Goal: Information Seeking & Learning: Learn about a topic

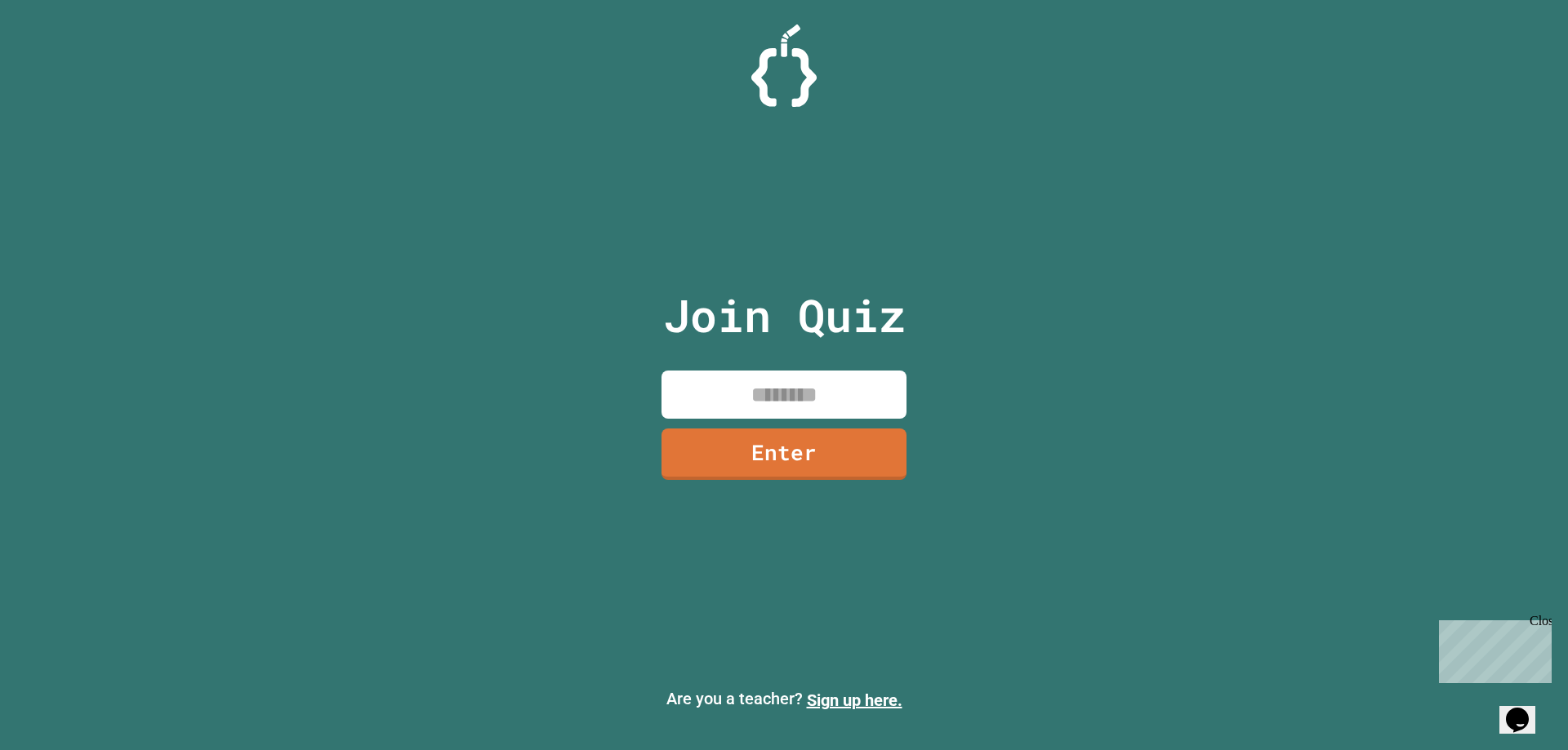
click at [722, 391] on input at bounding box center [784, 395] width 245 height 48
type input "********"
click at [779, 455] on link "Enter" at bounding box center [784, 454] width 245 height 51
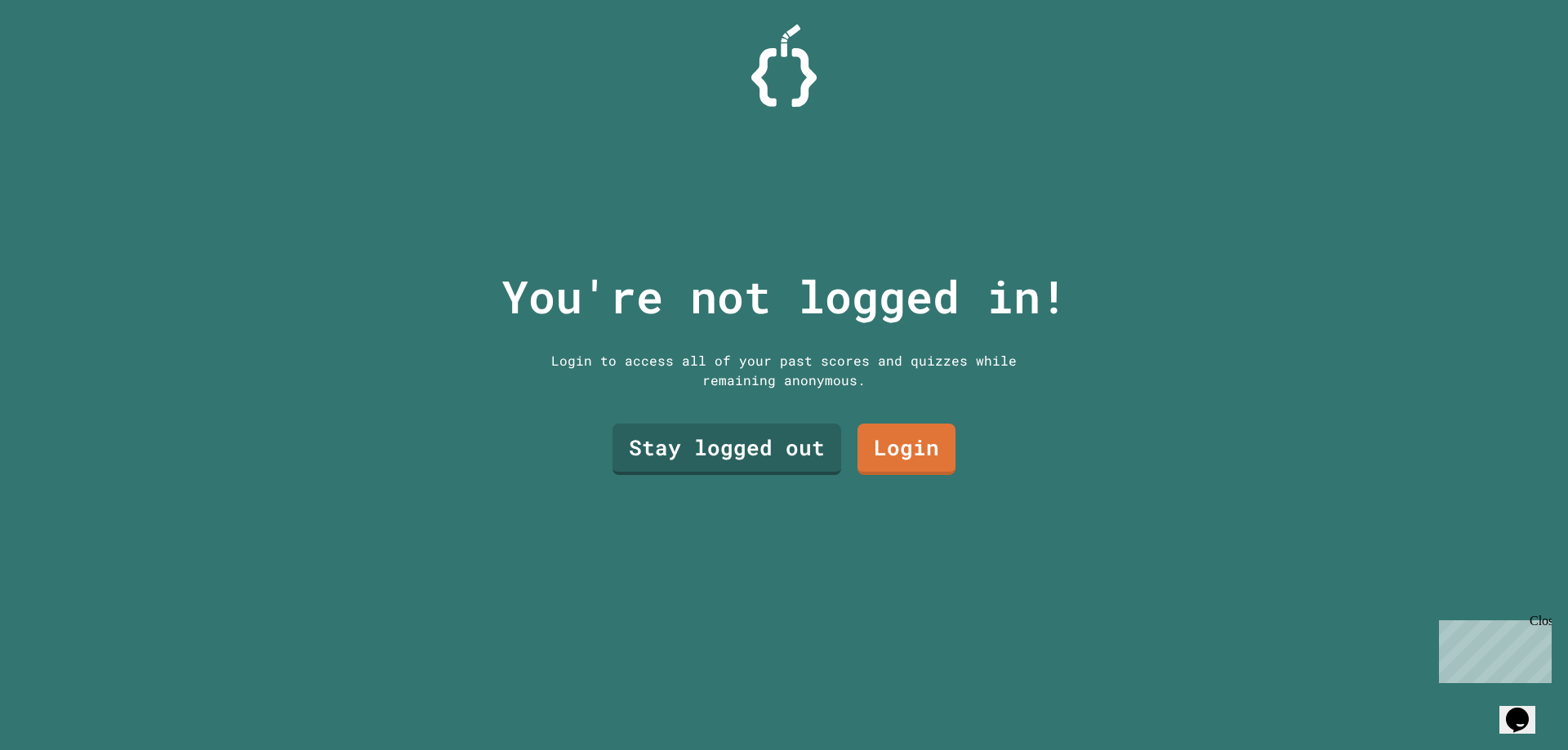
click at [1542, 617] on div "Close" at bounding box center [1539, 623] width 21 height 21
click at [772, 441] on link "Stay logged out" at bounding box center [727, 447] width 217 height 53
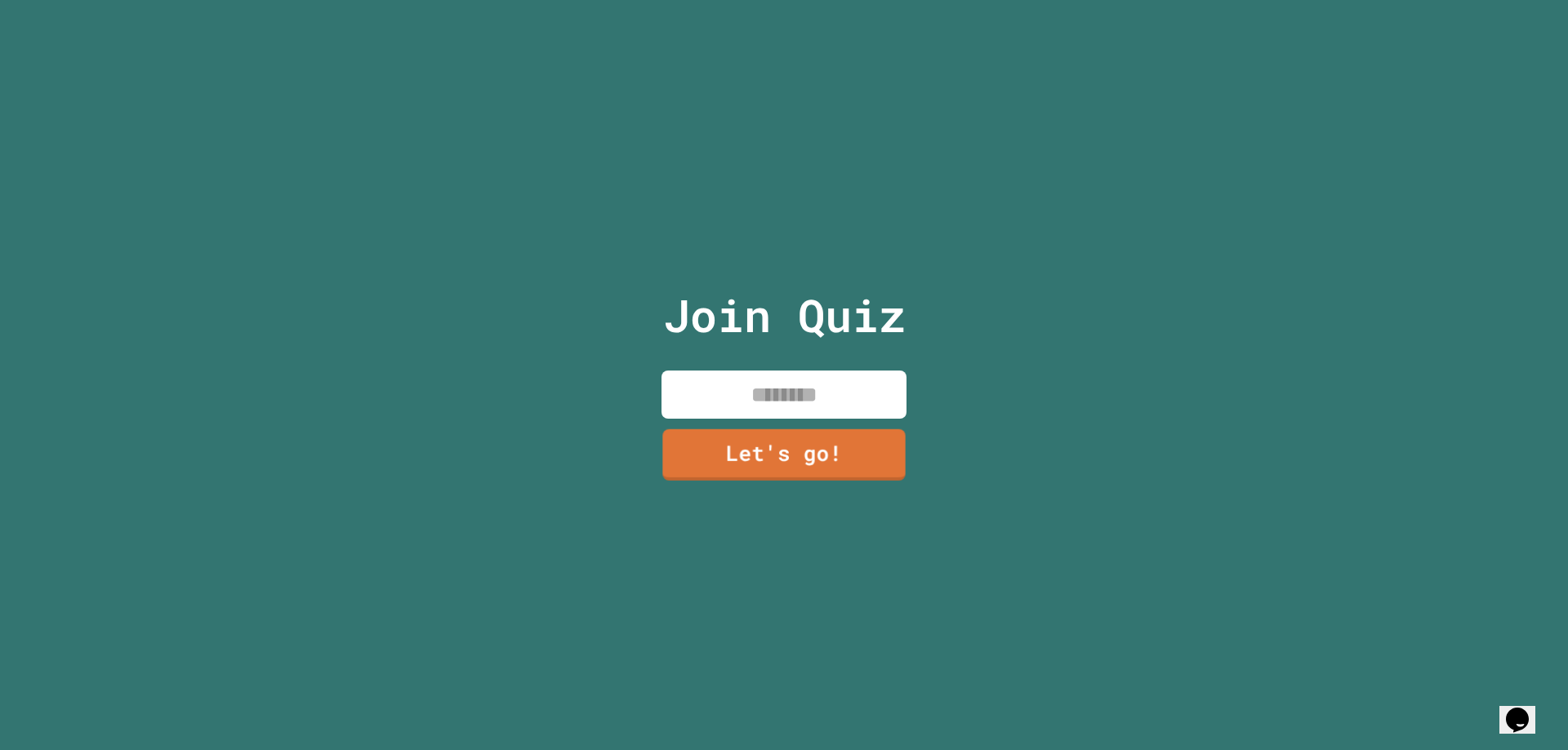
click at [774, 392] on input at bounding box center [784, 395] width 245 height 48
type input "******"
click at [777, 436] on link "Let's go!" at bounding box center [784, 451] width 222 height 53
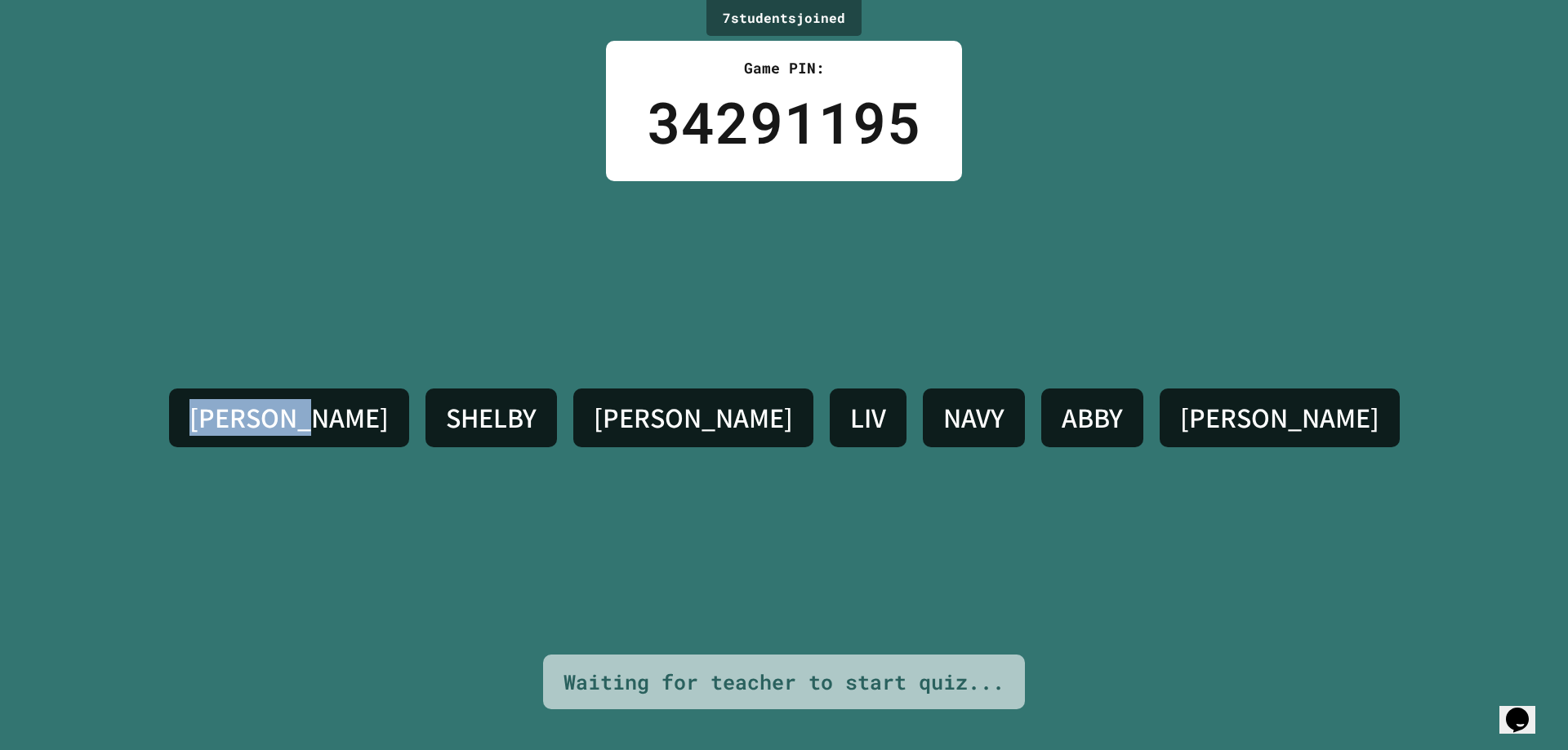
click at [443, 130] on div "7 student s joined Game PIN: 34291195 [PERSON_NAME] Z [PERSON_NAME] LIV NAVY AB…" at bounding box center [784, 375] width 1568 height 750
drag, startPoint x: 866, startPoint y: 119, endPoint x: 917, endPoint y: 119, distance: 51.0
click at [917, 119] on div "Game PIN: 34291195" at bounding box center [784, 111] width 356 height 141
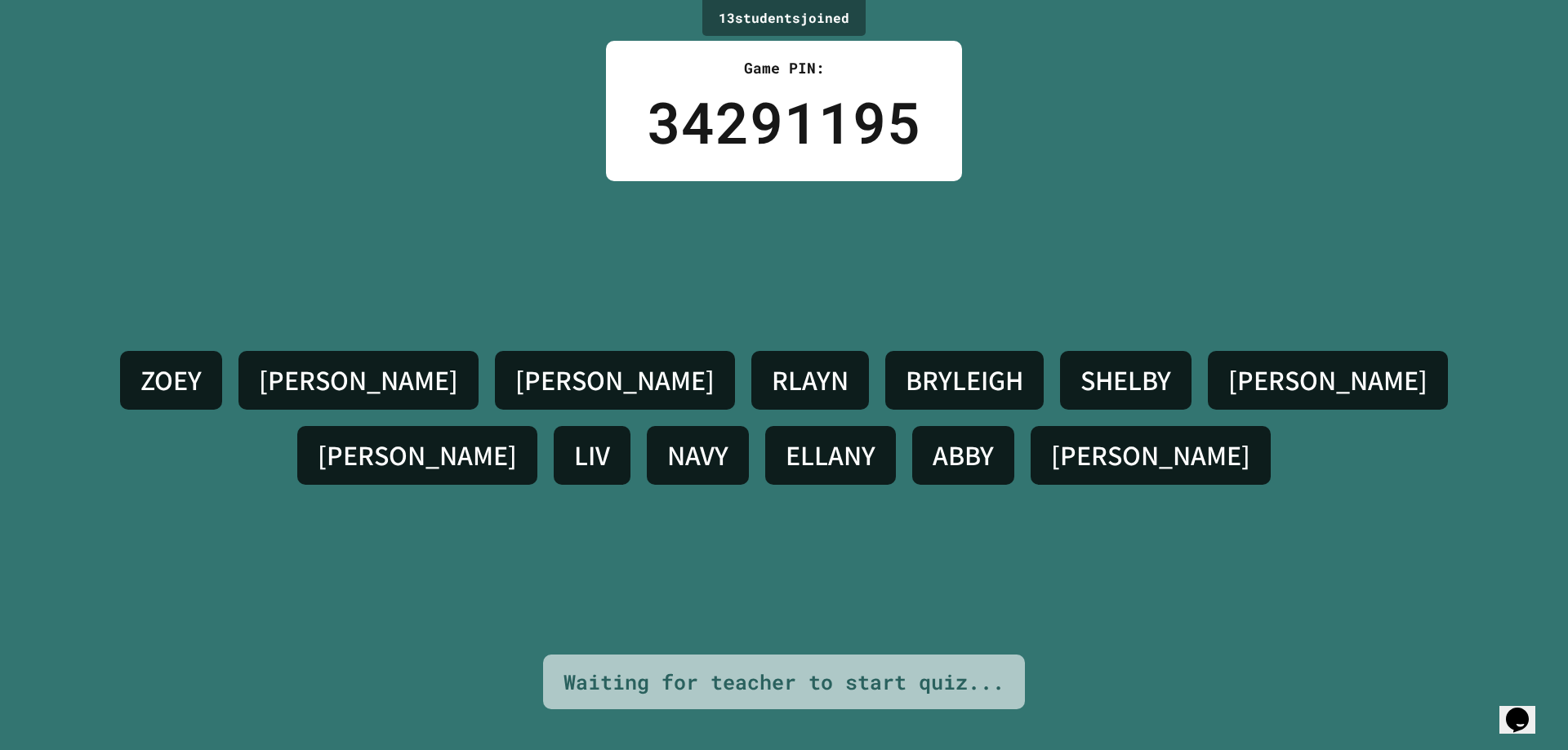
click at [414, 211] on div "[PERSON_NAME] Z [PERSON_NAME] [PERSON_NAME] [PERSON_NAME] LIV NAVY [PERSON_NAME…" at bounding box center [784, 418] width 1487 height 474
drag, startPoint x: 912, startPoint y: 111, endPoint x: 909, endPoint y: 119, distance: 8.5
click at [909, 119] on div "Game PIN: 34291195" at bounding box center [784, 111] width 356 height 141
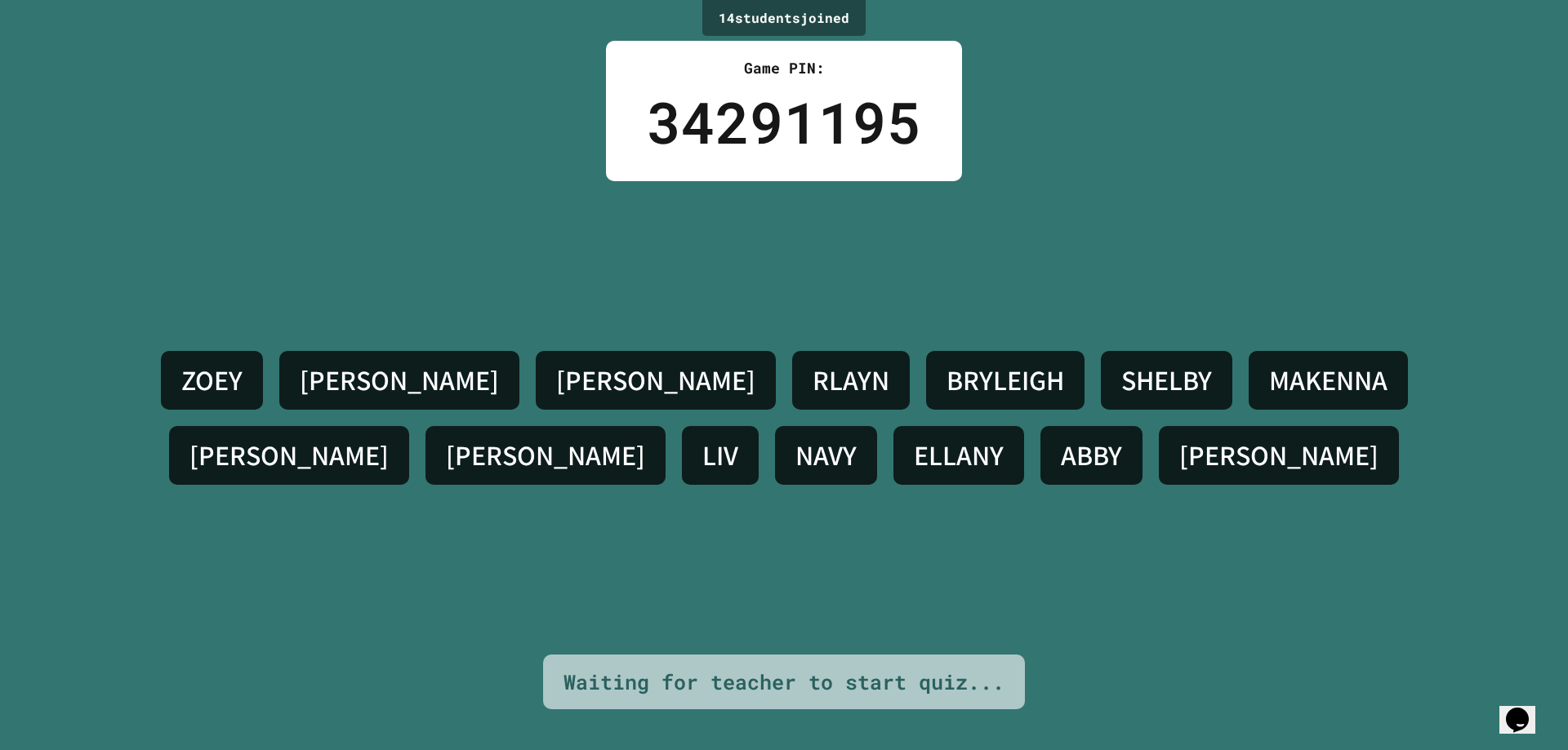
drag, startPoint x: 868, startPoint y: 120, endPoint x: 889, endPoint y: 136, distance: 26.4
click at [889, 136] on div "34291195" at bounding box center [783, 122] width 274 height 86
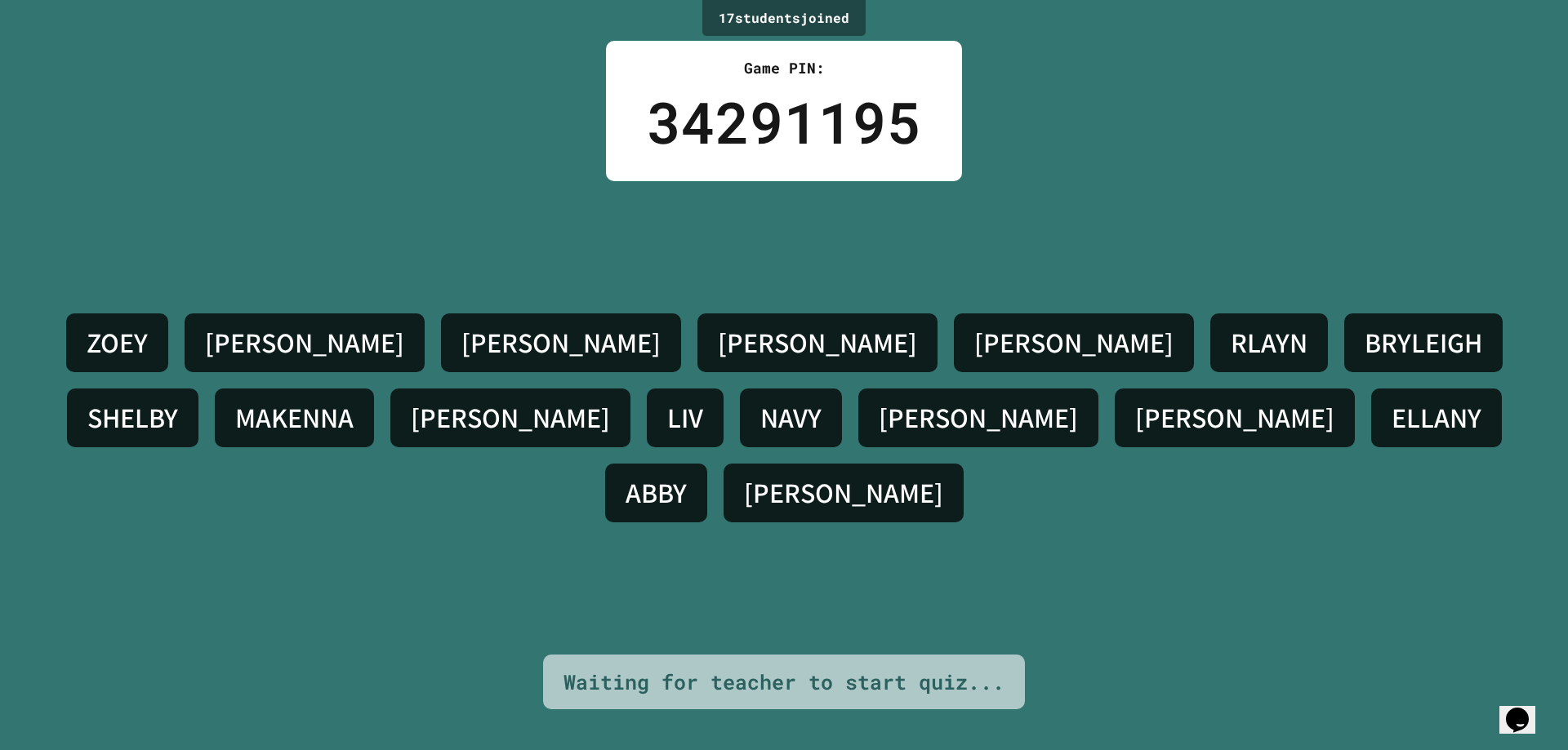
drag, startPoint x: 115, startPoint y: 389, endPoint x: 14, endPoint y: 369, distance: 103.0
click at [14, 369] on div "17 student s joined Game PIN: 34291195 ZOEY [PERSON_NAME] [PERSON_NAME] Z [PERS…" at bounding box center [784, 375] width 1568 height 750
drag, startPoint x: 929, startPoint y: 99, endPoint x: 903, endPoint y: 136, distance: 45.2
click at [903, 136] on div "Game PIN: 34291195" at bounding box center [784, 111] width 356 height 141
drag, startPoint x: 876, startPoint y: 134, endPoint x: 878, endPoint y: 150, distance: 16.1
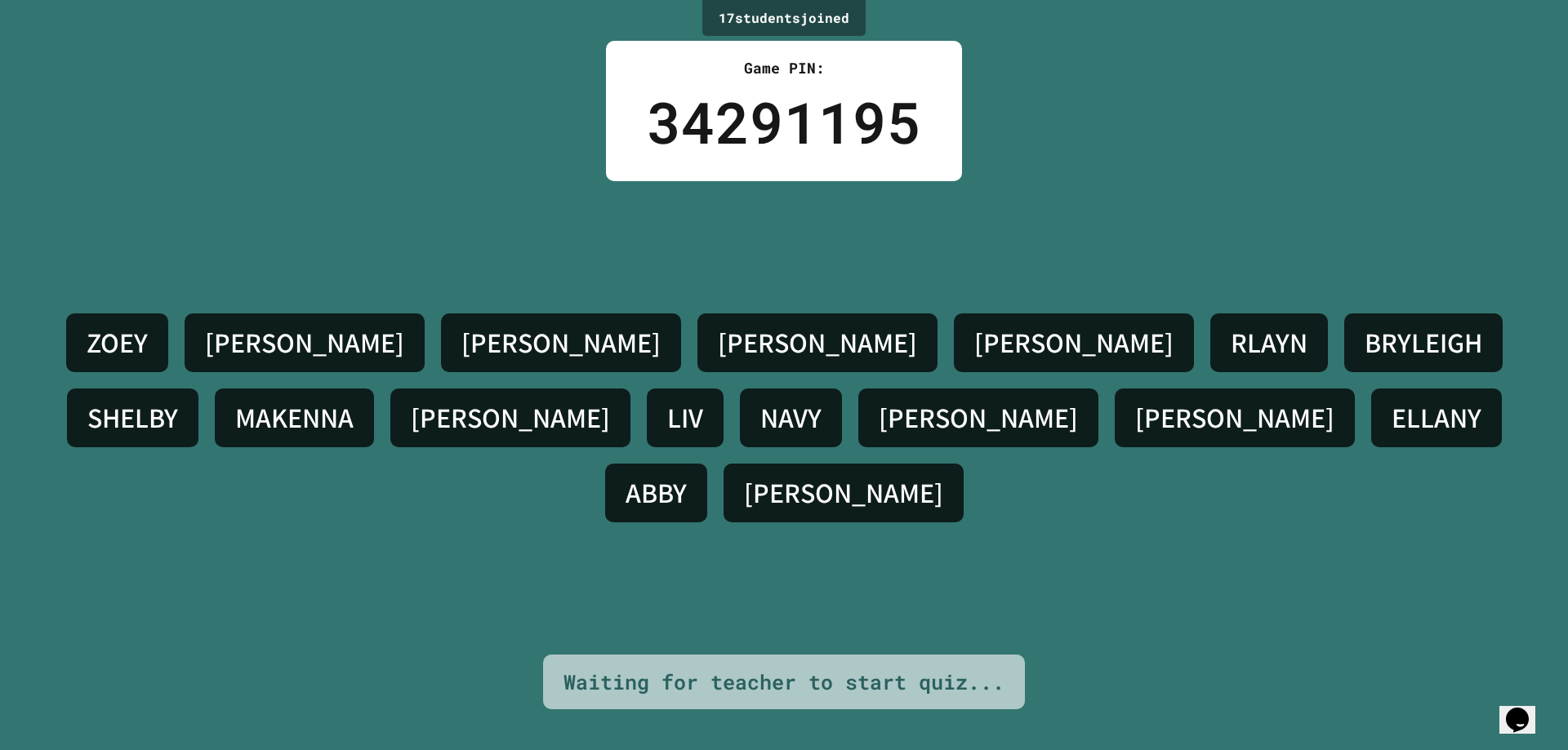
click at [878, 150] on div "34291195" at bounding box center [783, 122] width 274 height 86
drag, startPoint x: 874, startPoint y: 459, endPoint x: 862, endPoint y: 526, distance: 68.1
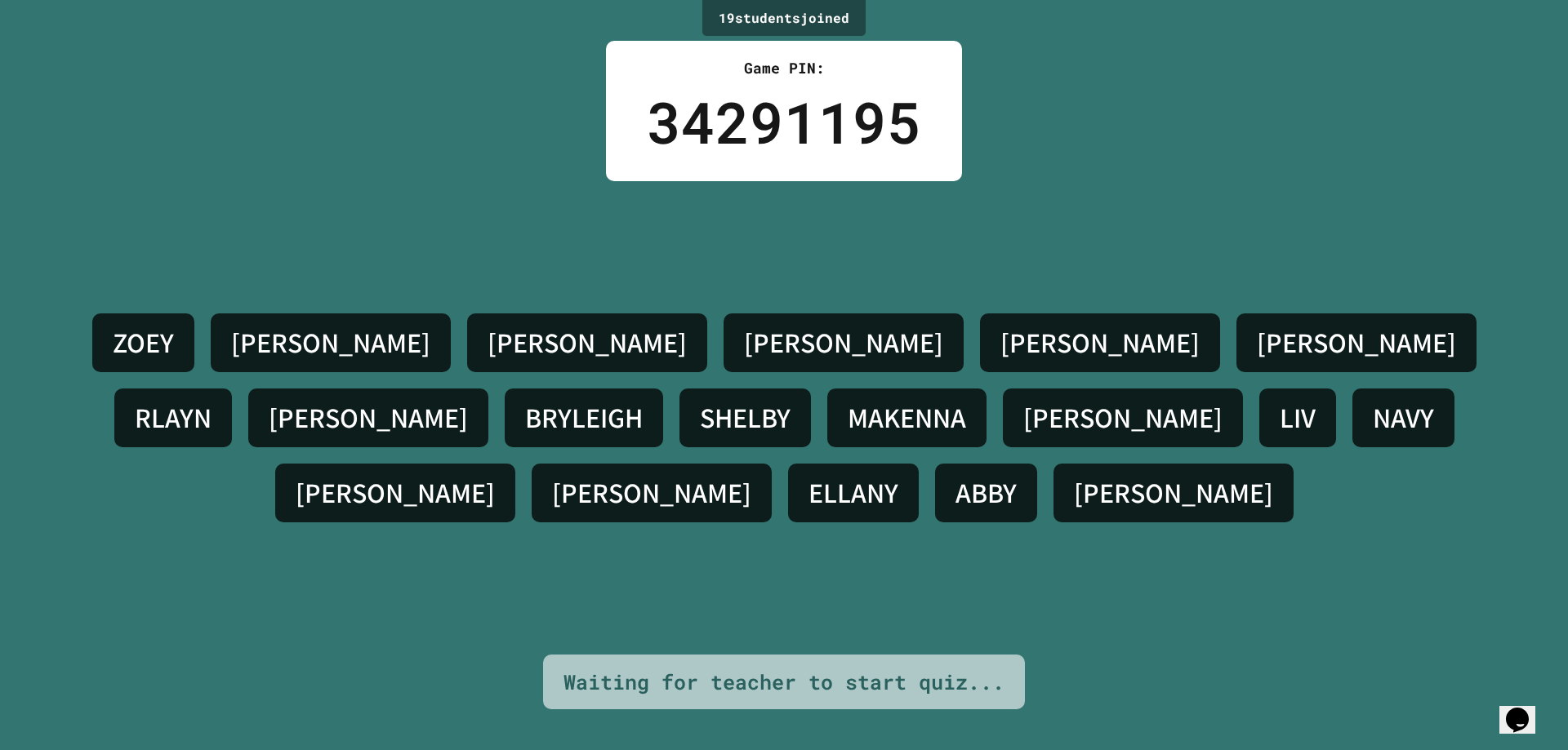
click at [1001, 589] on div "[PERSON_NAME] L [PERSON_NAME] [PERSON_NAME] Z [PERSON_NAME] [PERSON_NAME] [PERS…" at bounding box center [784, 418] width 1487 height 474
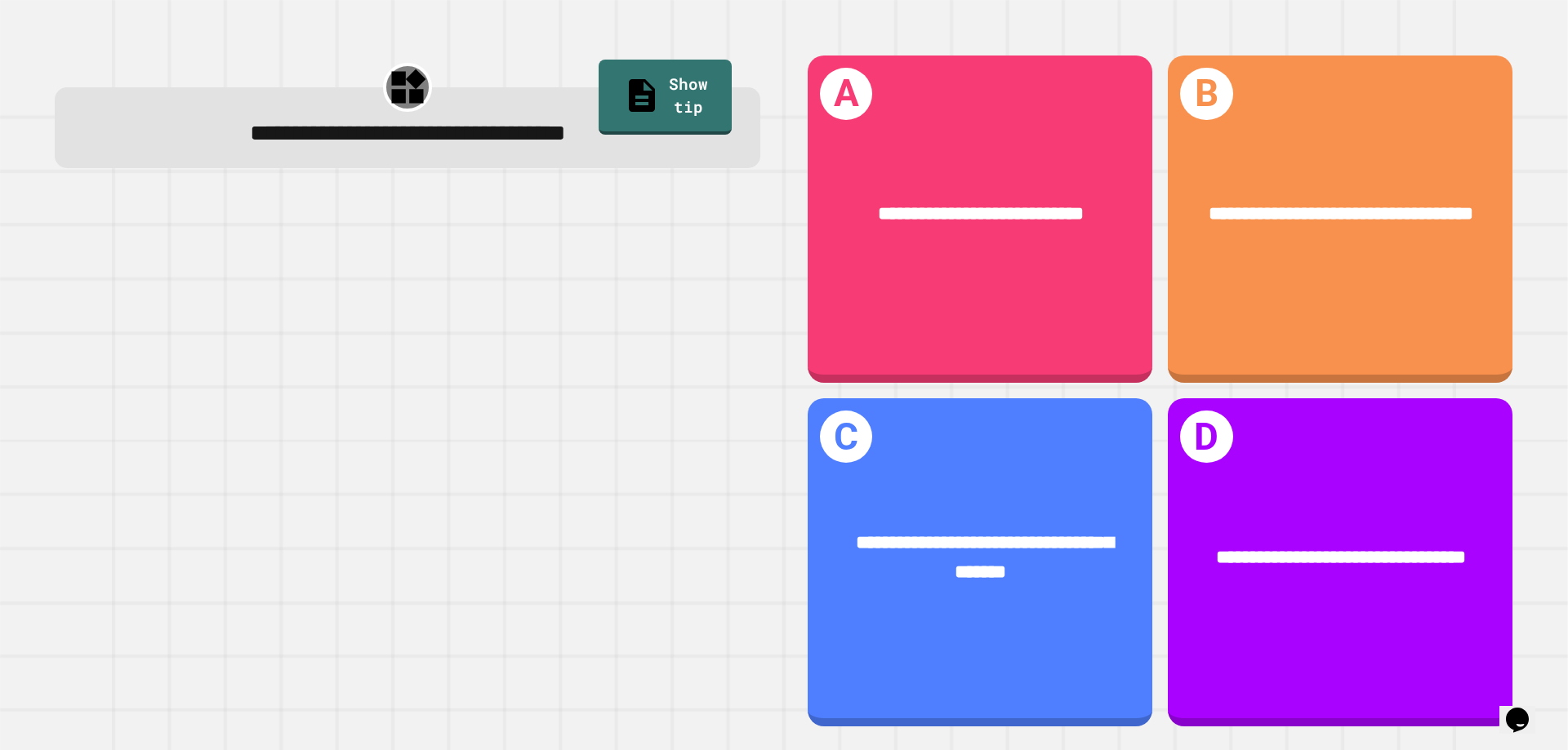
click at [656, 514] on div at bounding box center [407, 463] width 706 height 527
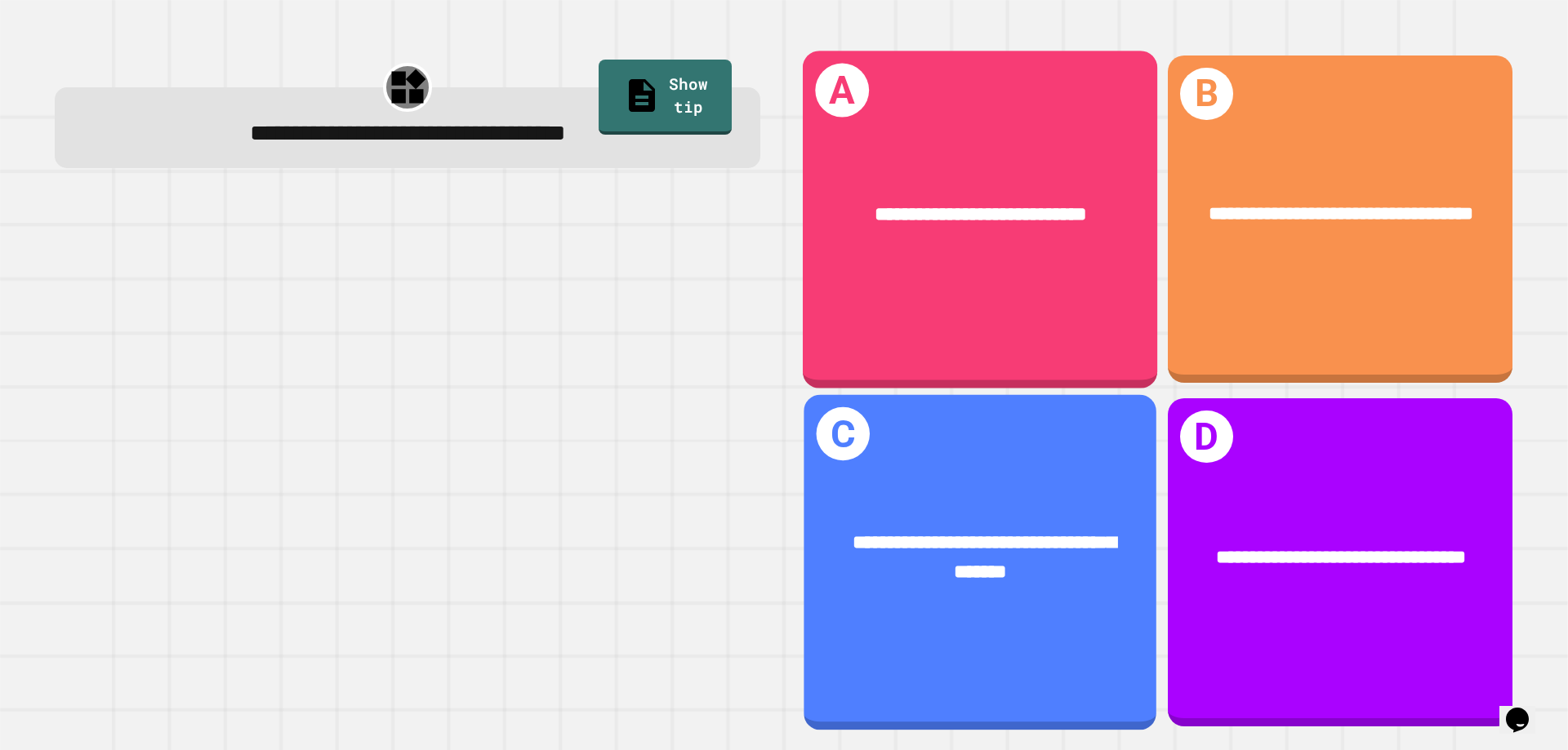
click at [950, 278] on div "**********" at bounding box center [980, 219] width 354 height 337
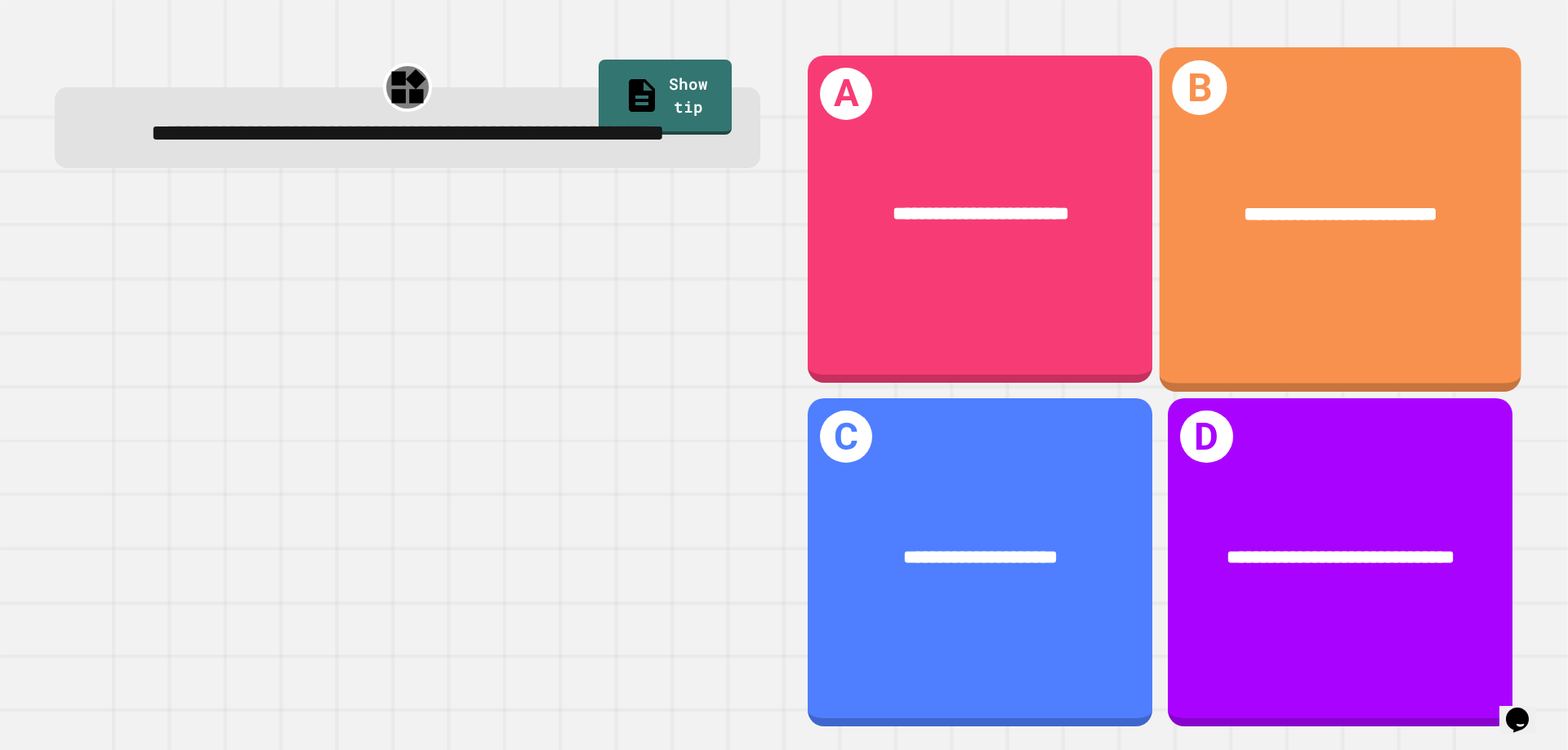
click at [1323, 133] on div "**********" at bounding box center [1340, 220] width 361 height 344
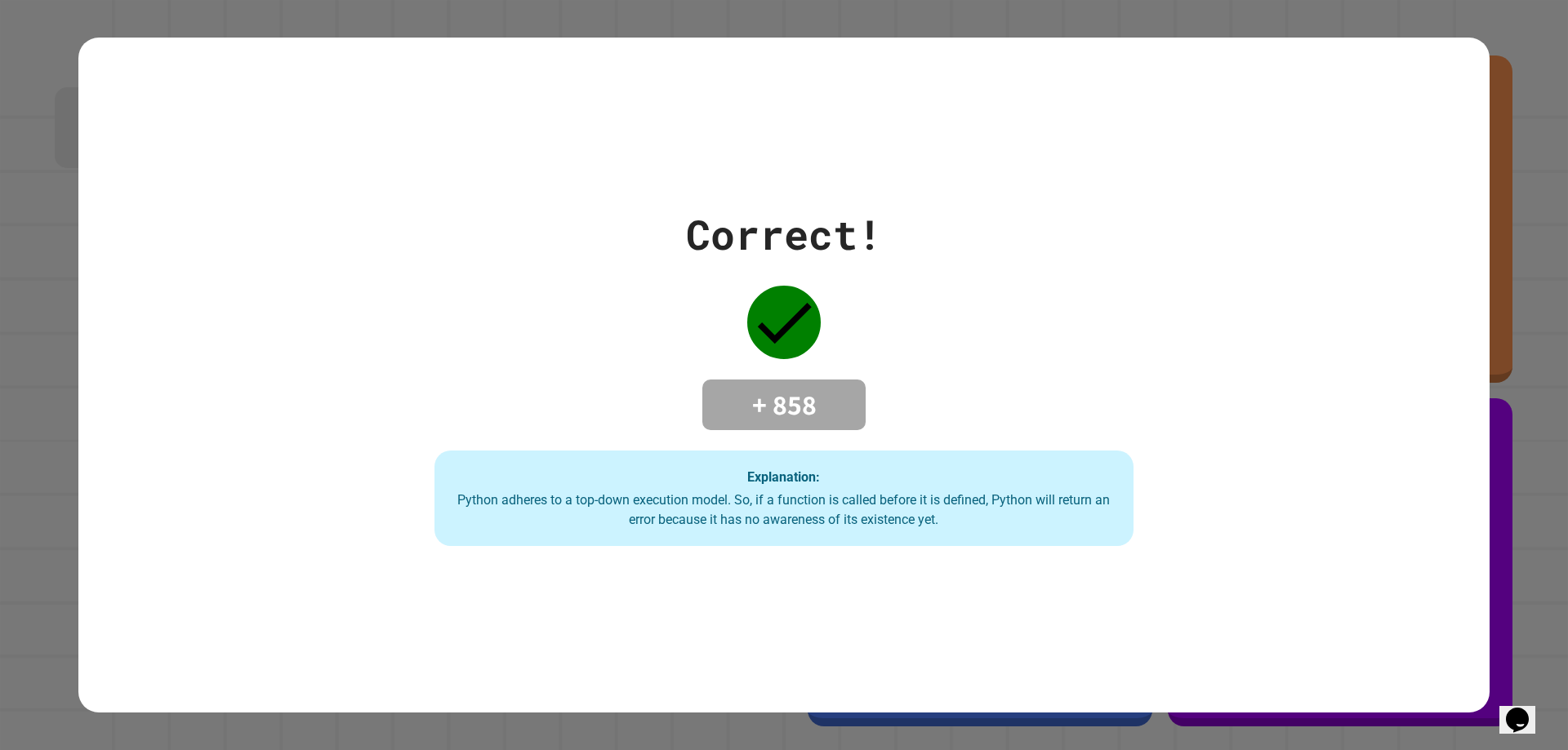
click at [919, 204] on div "Correct! + 858 Explanation: Python adheres to a top-down execution model. So, i…" at bounding box center [784, 375] width 998 height 343
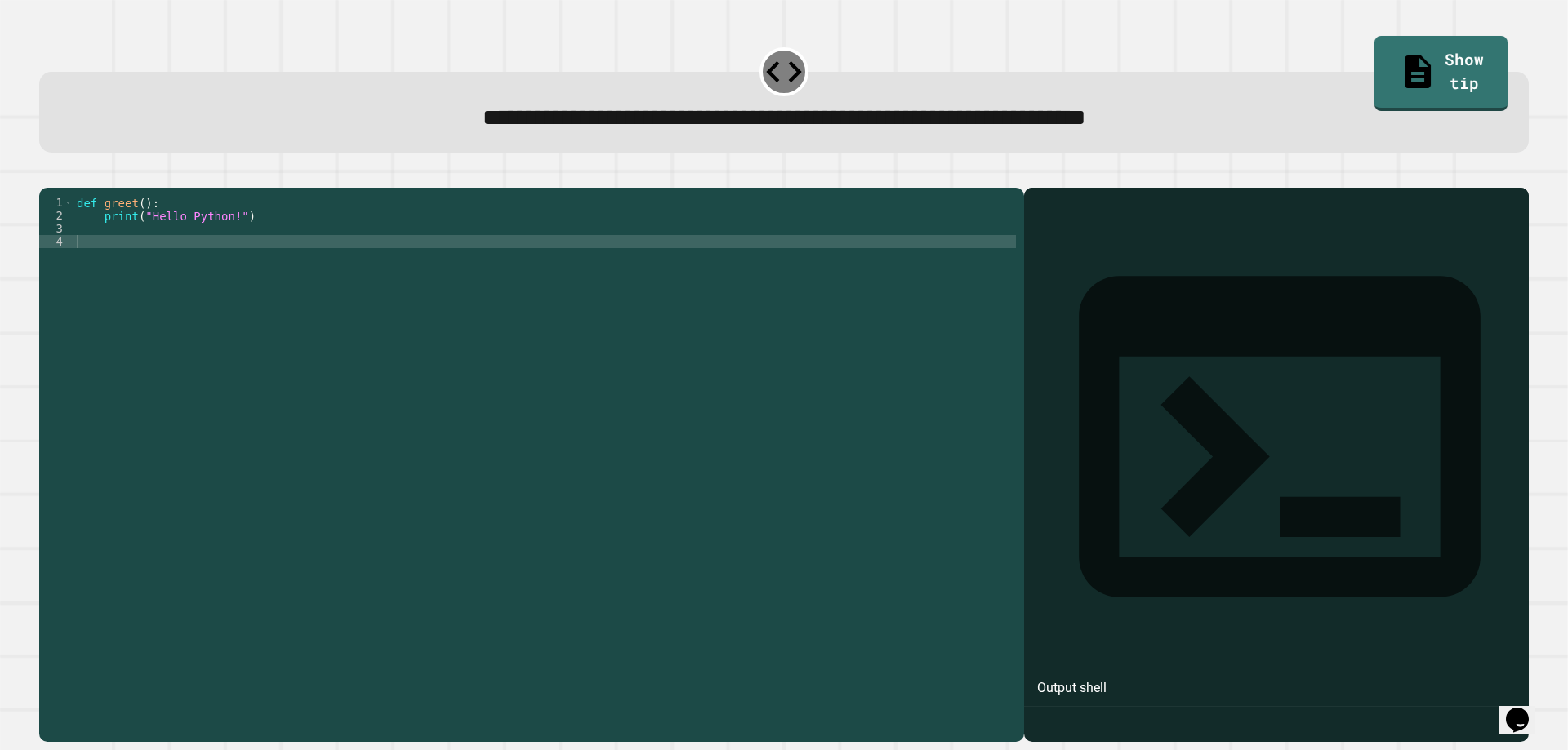
click at [1473, 96] on div "**********" at bounding box center [784, 113] width 1490 height 81
click at [1457, 86] on link "Show tip" at bounding box center [1441, 73] width 133 height 75
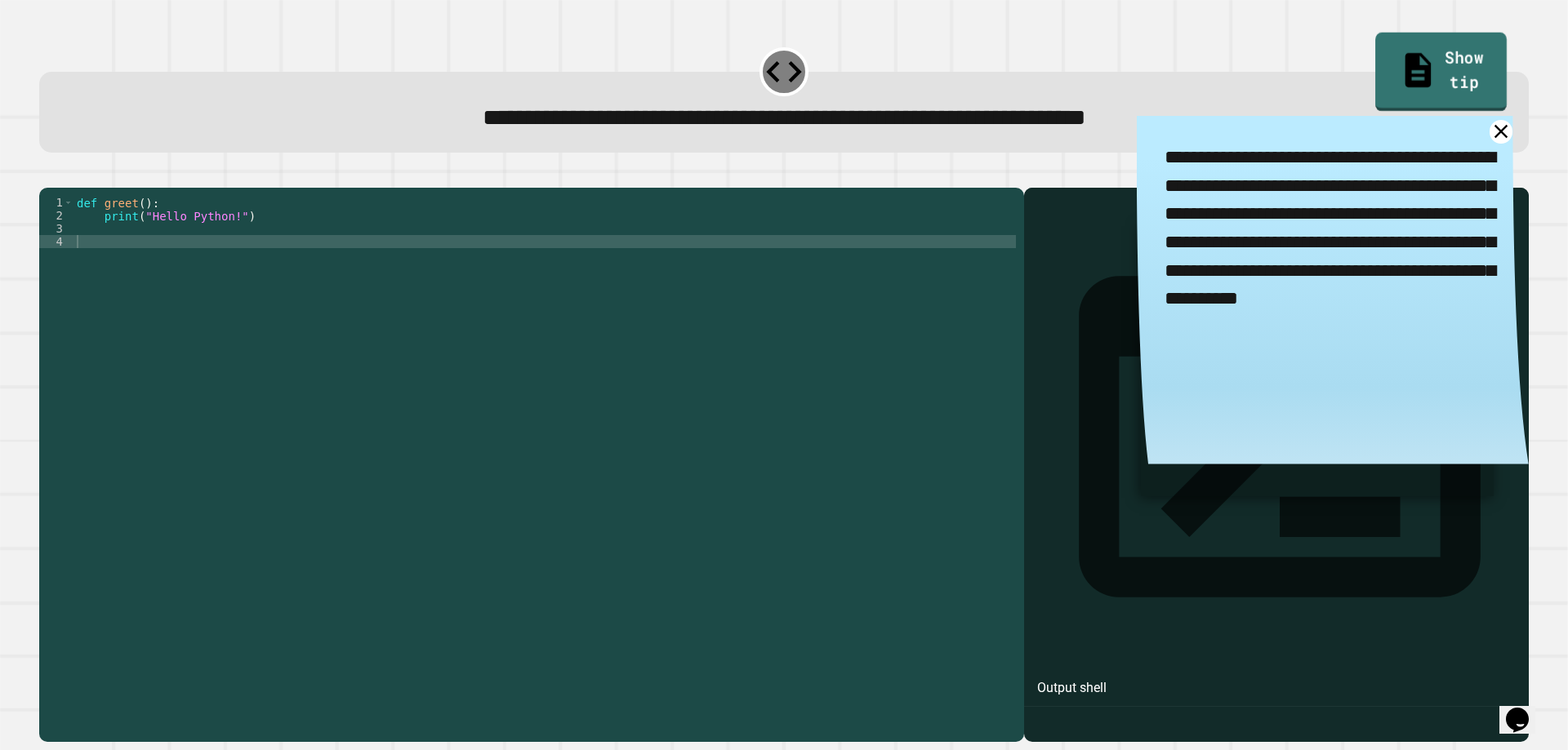
click at [1444, 53] on link "Show tip" at bounding box center [1441, 72] width 132 height 79
click at [121, 276] on div "def greet ( ) : print ( "Hello Python!" )" at bounding box center [544, 444] width 942 height 497
type textarea "******"
click at [1487, 136] on icon at bounding box center [1501, 132] width 29 height 29
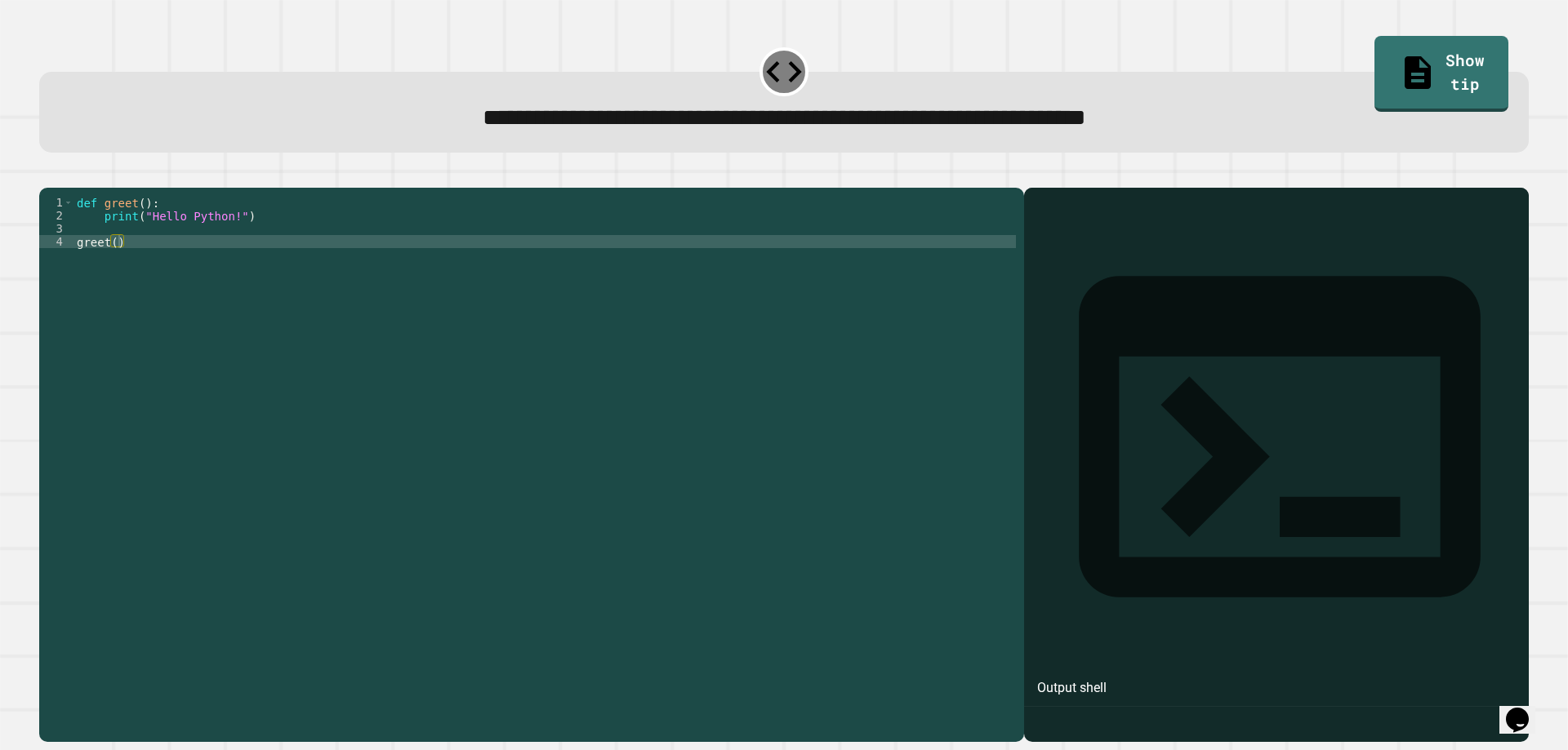
click at [565, 494] on div "def greet ( ) : print ( "Hello Python!" ) greet ( )" at bounding box center [544, 444] width 942 height 497
click at [102, 268] on div "def greet ( ) : print ( "Hello Python!" ) greet ( )" at bounding box center [544, 444] width 942 height 497
click at [104, 268] on div "def greet ( ) : print ( "Hello Python!" ) greet ( )" at bounding box center [544, 444] width 942 height 497
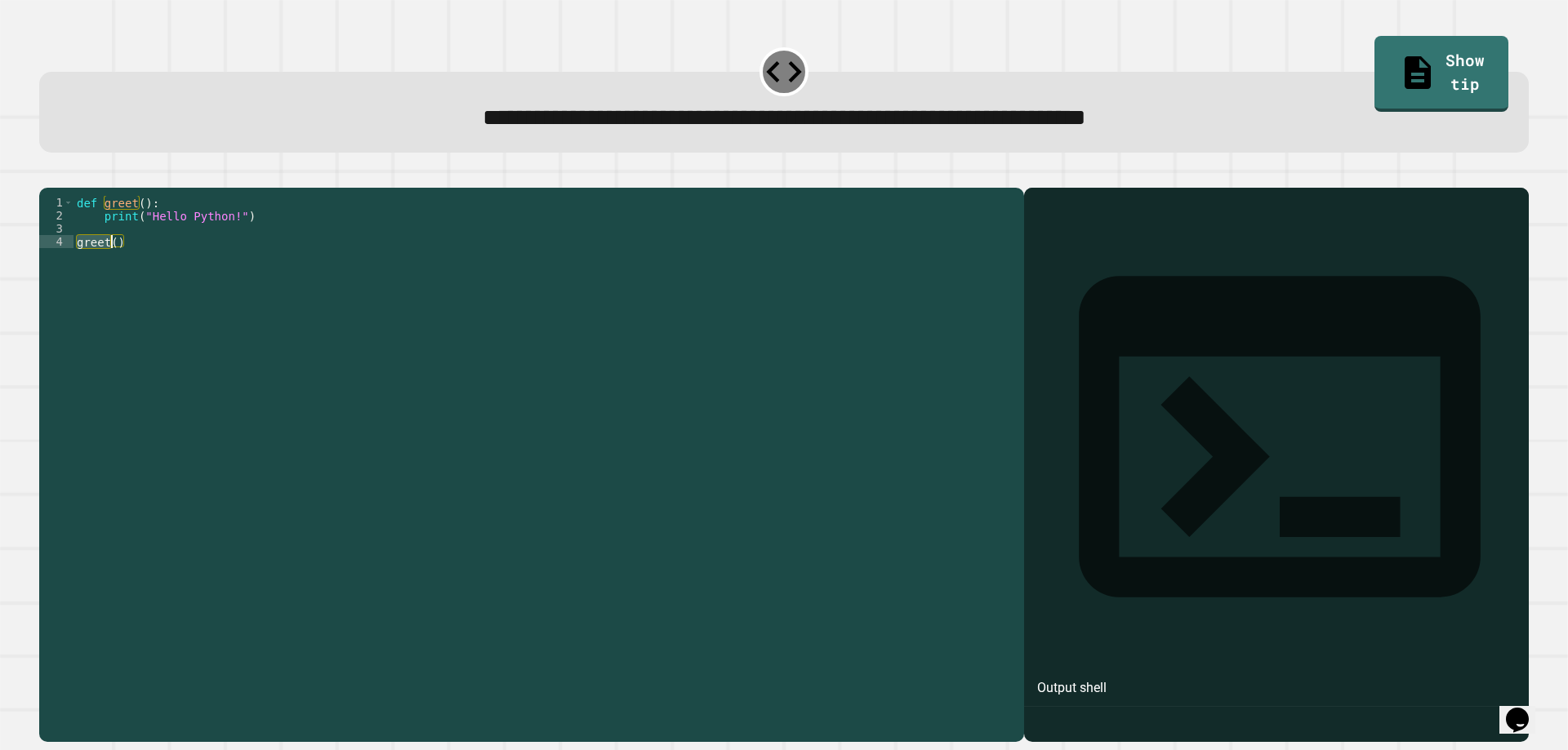
click at [108, 269] on div "def greet ( ) : print ( "Hello Python!" ) greet ( )" at bounding box center [544, 430] width 942 height 470
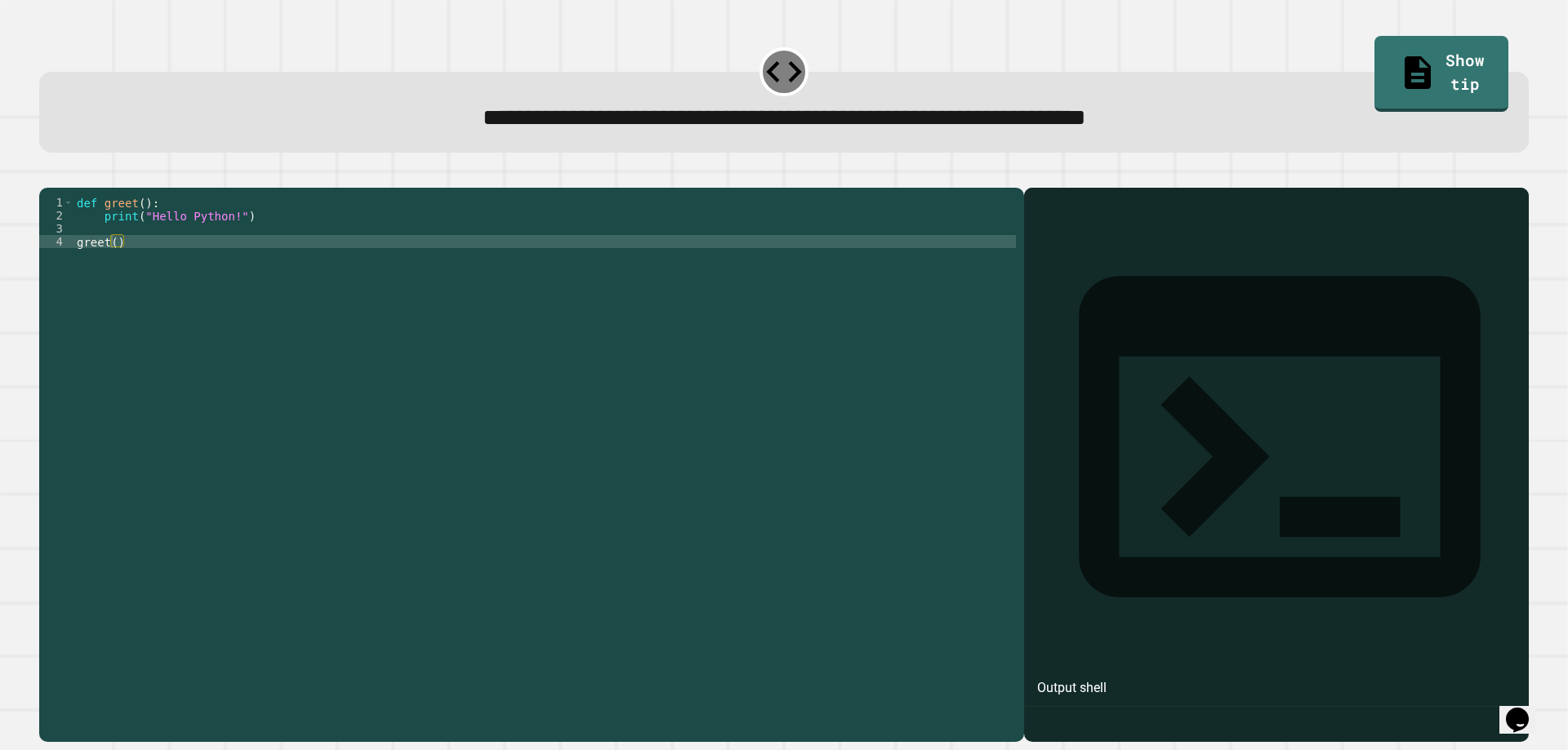
click at [48, 175] on button "button" at bounding box center [48, 175] width 0 height 0
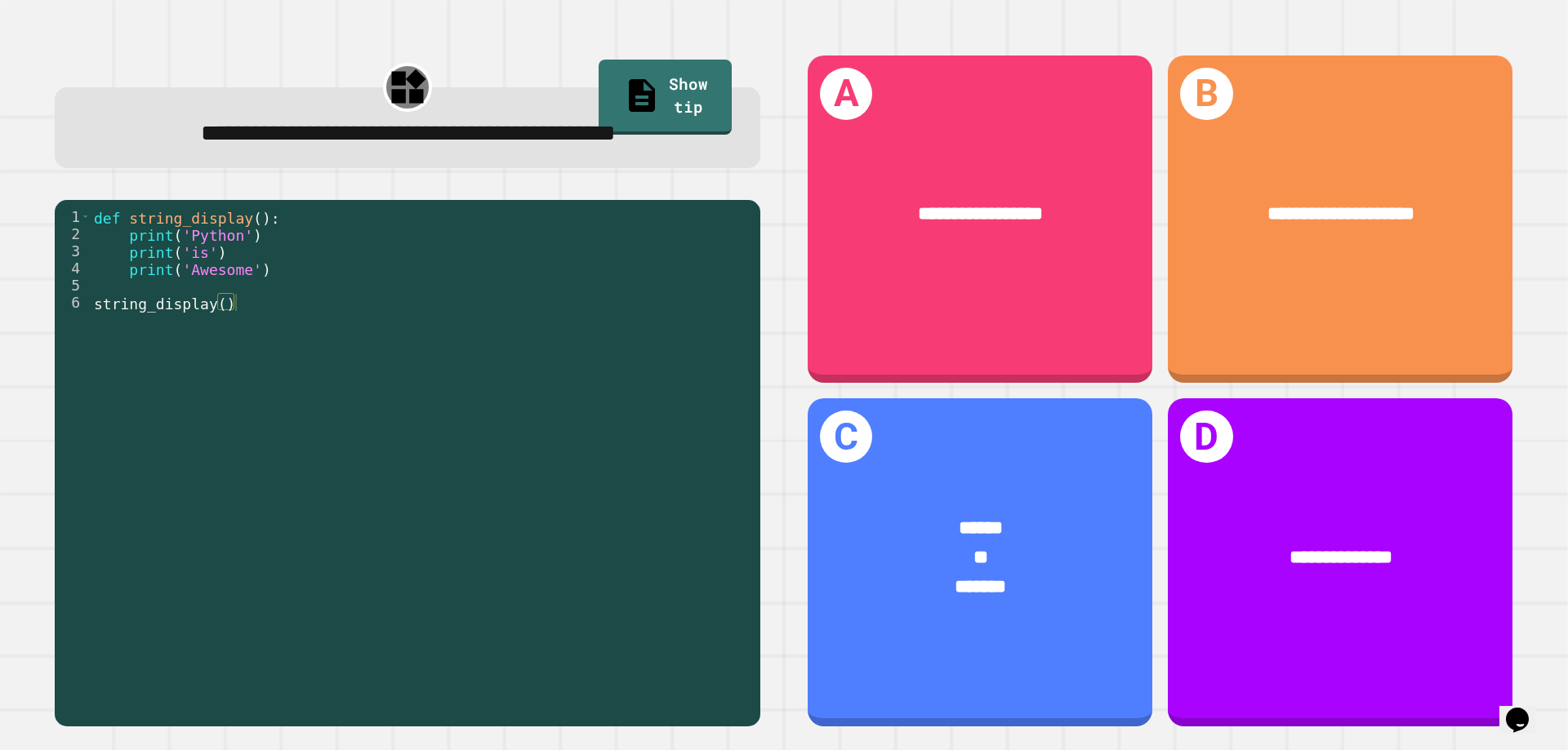
click at [144, 244] on div "1 2 3 4 5 6 def string_display ( ) : print ( 'Python' ) print ( 'is' ) print ( …" at bounding box center [407, 463] width 706 height 527
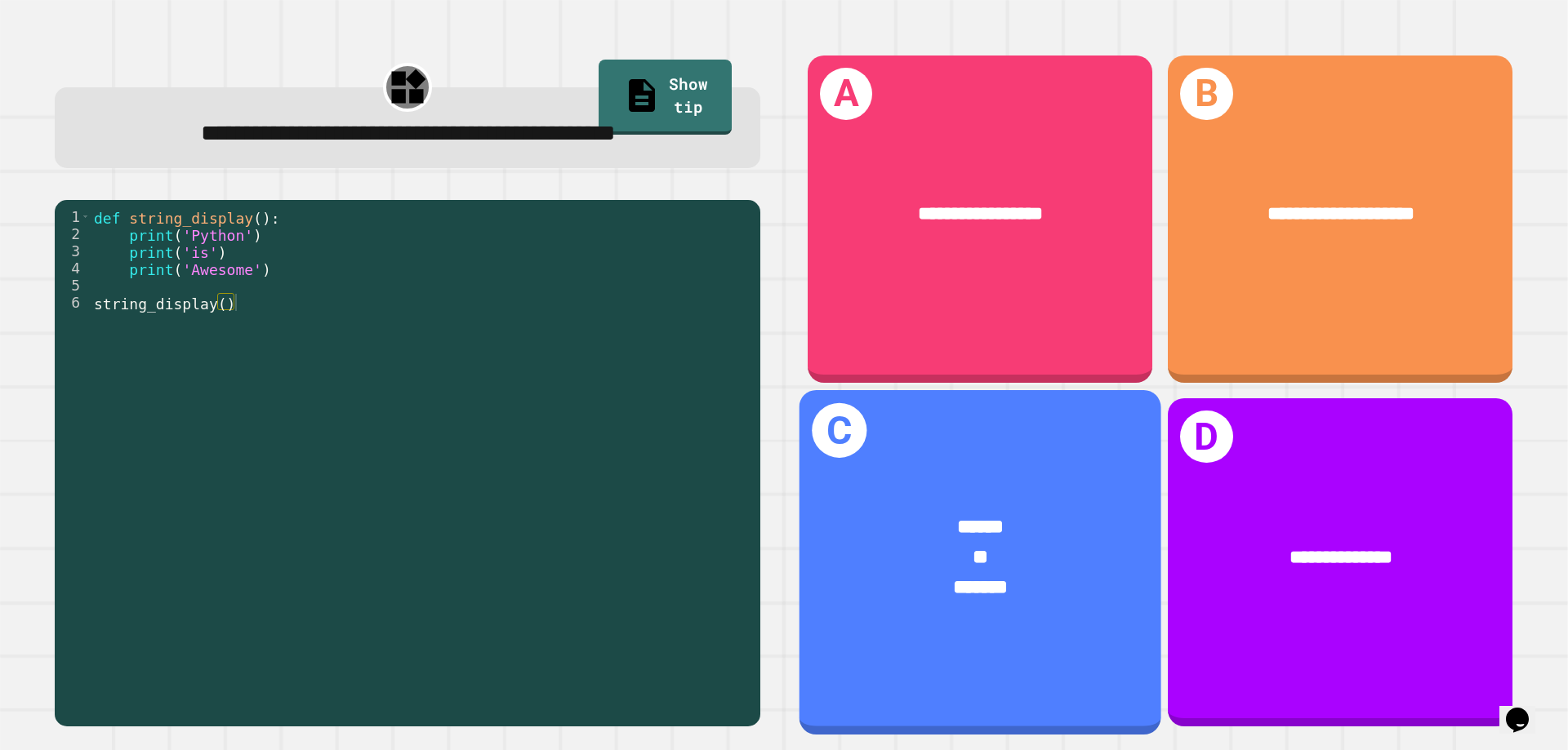
click at [927, 513] on div "******" at bounding box center [980, 527] width 282 height 31
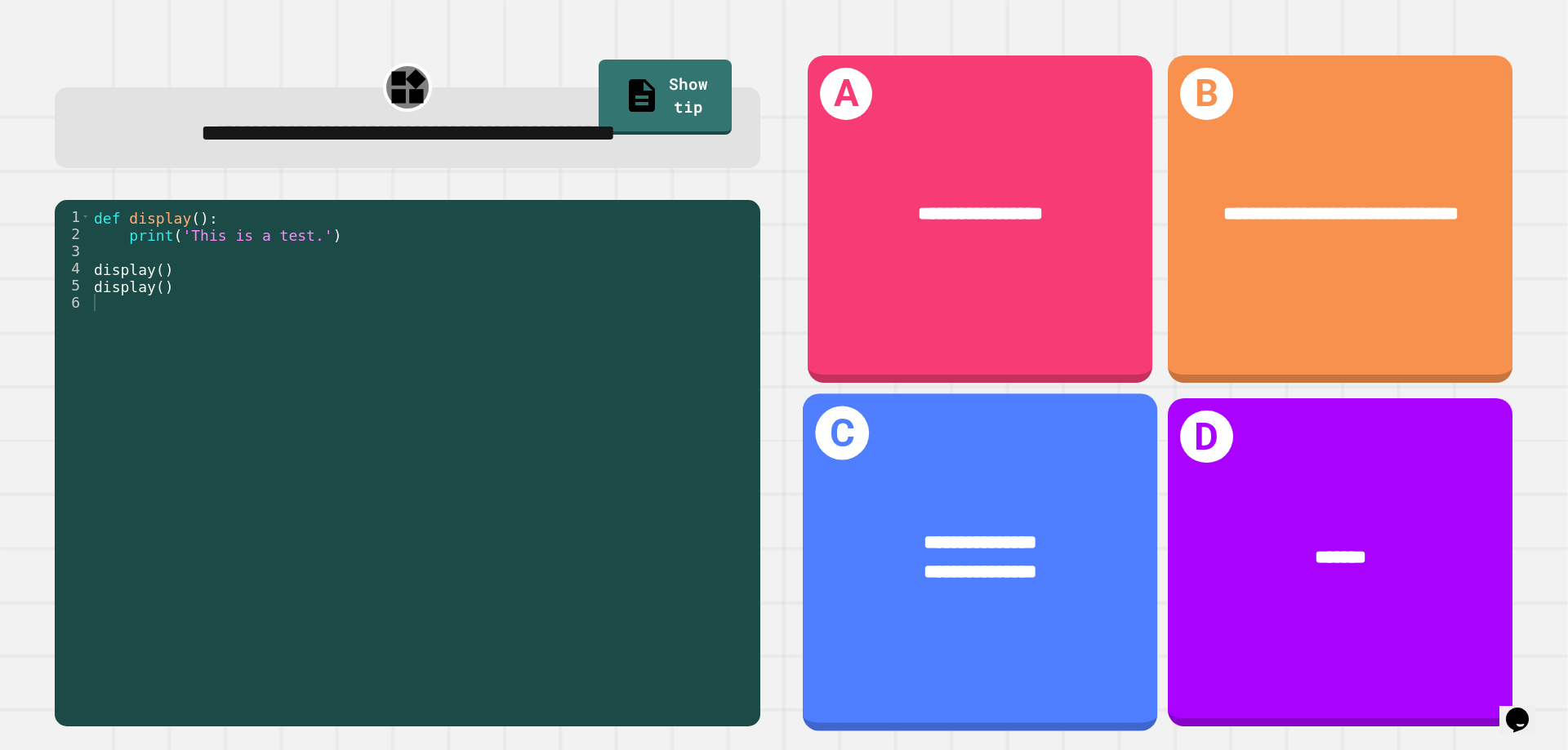
click at [906, 505] on div "**********" at bounding box center [980, 558] width 354 height 138
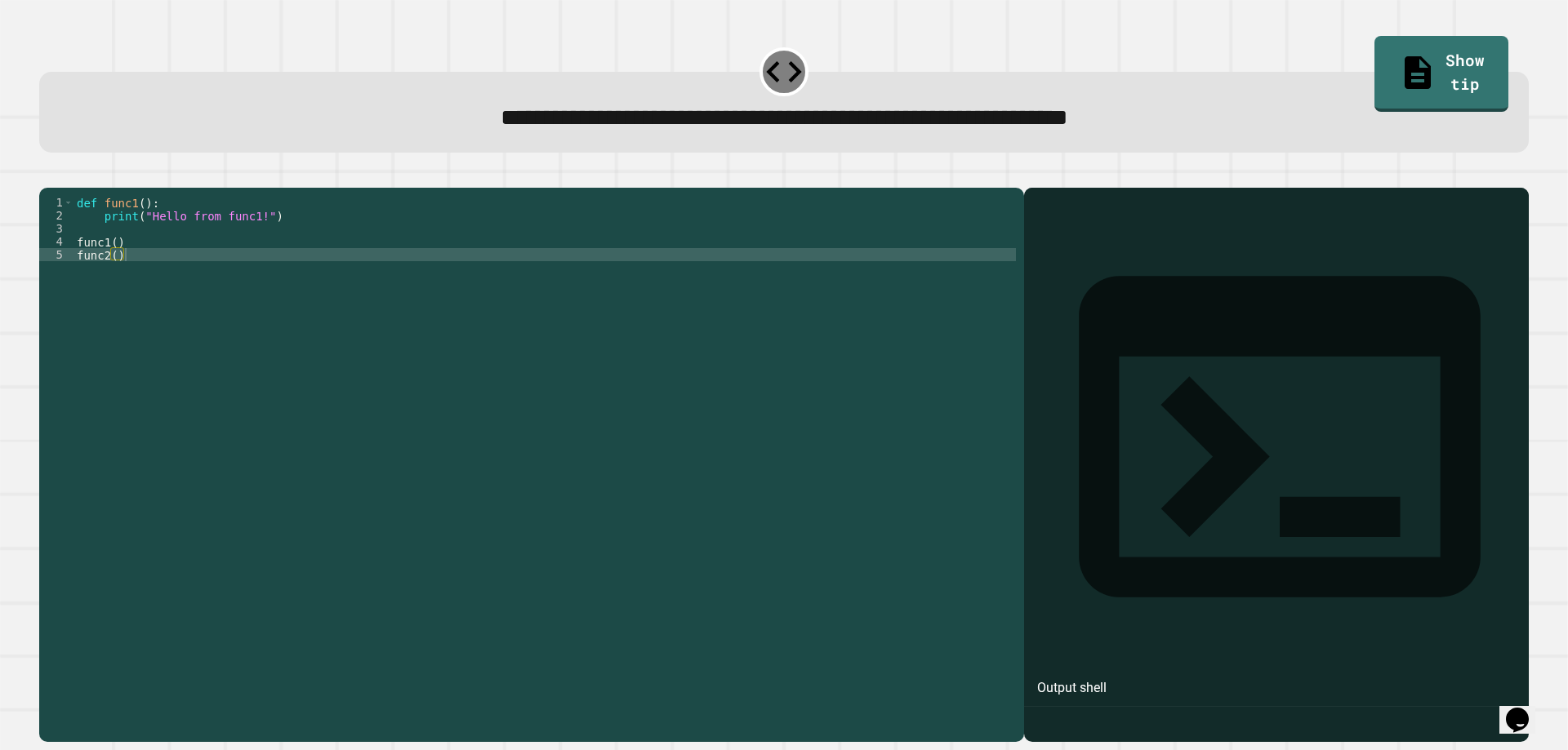
click at [289, 251] on div "def func1 ( ) : print ( "Hello from func1!" ) func1 ( ) func2 ( )" at bounding box center [544, 444] width 942 height 497
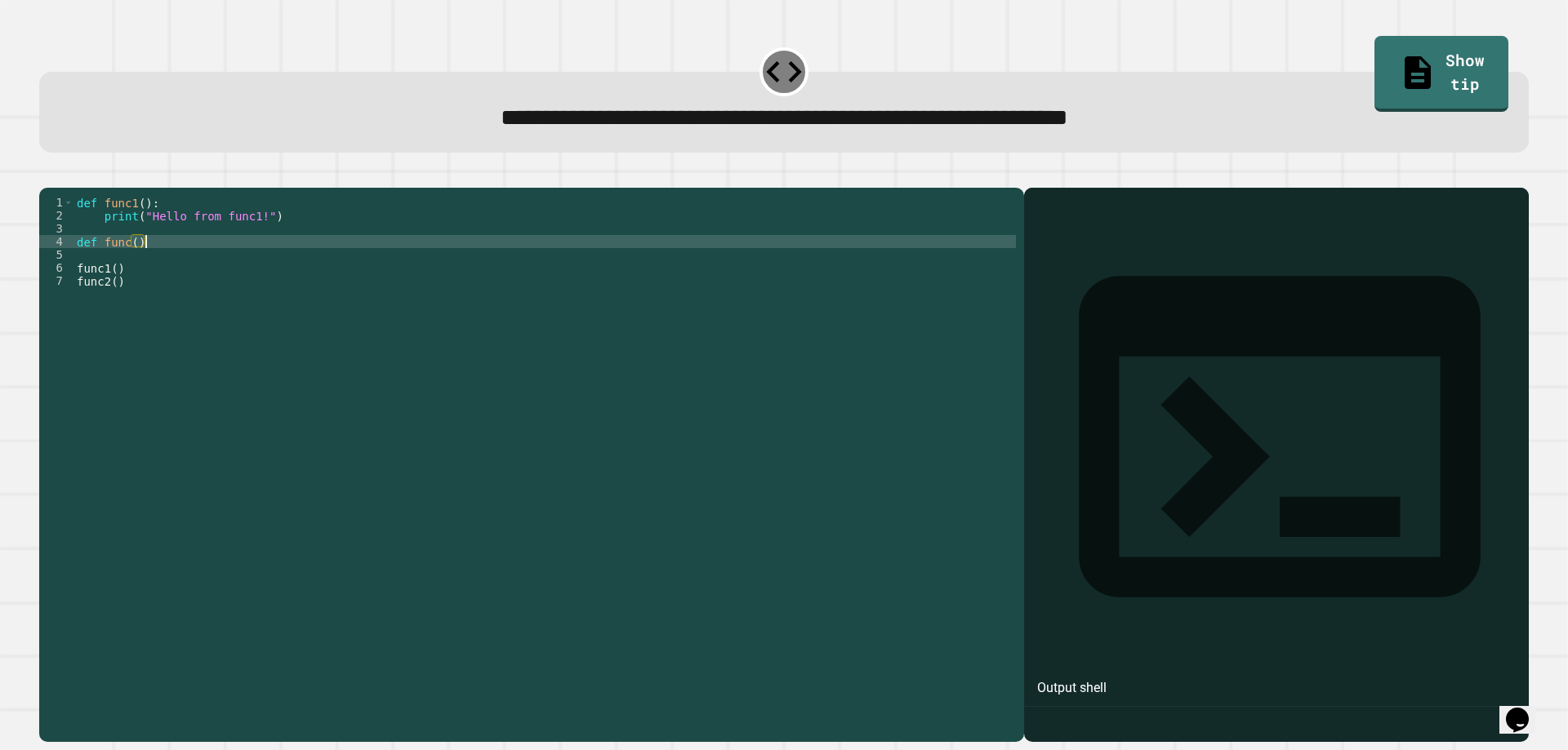
scroll to position [0, 4]
type textarea "**********"
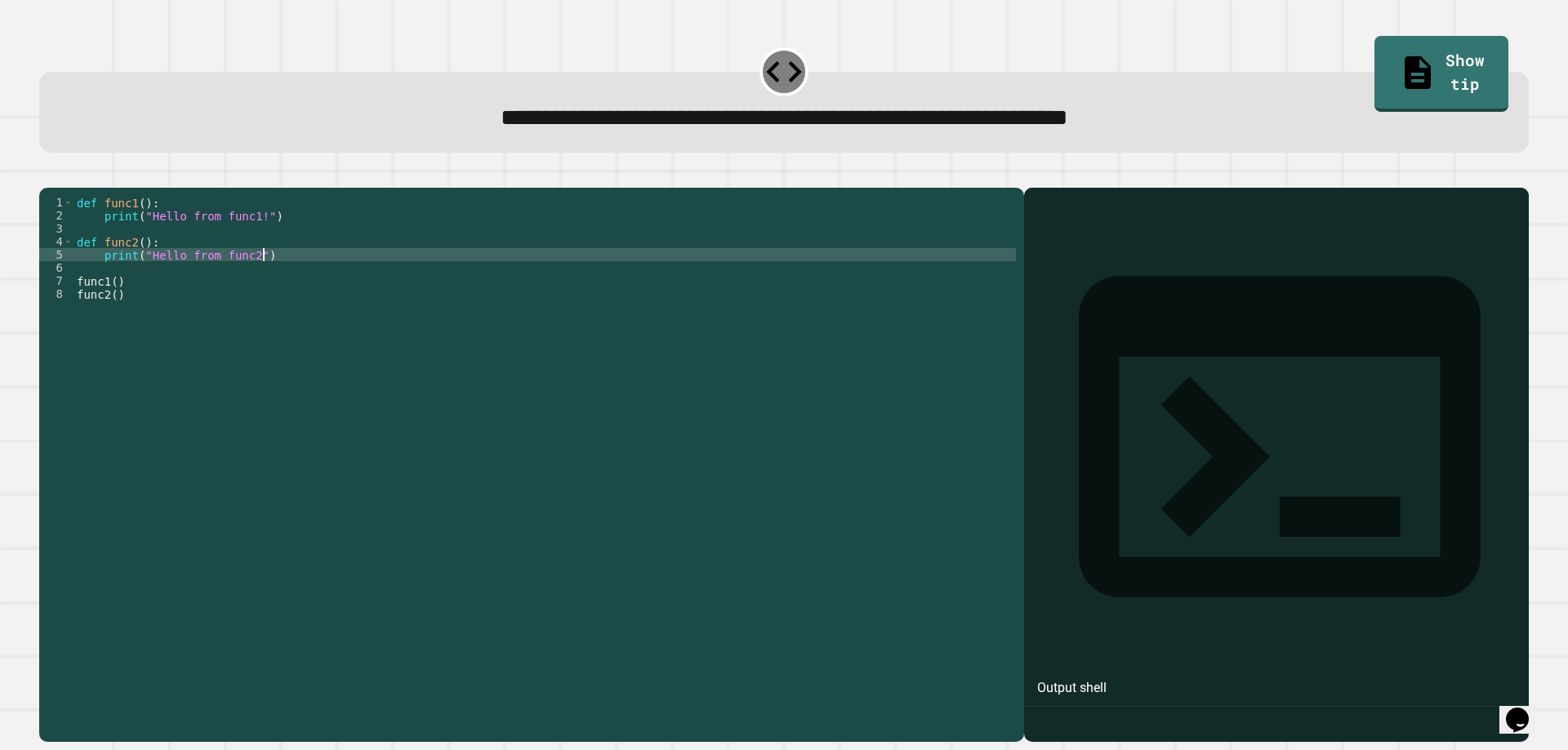
scroll to position [0, 13]
click at [48, 175] on icon "button" at bounding box center [48, 175] width 0 height 0
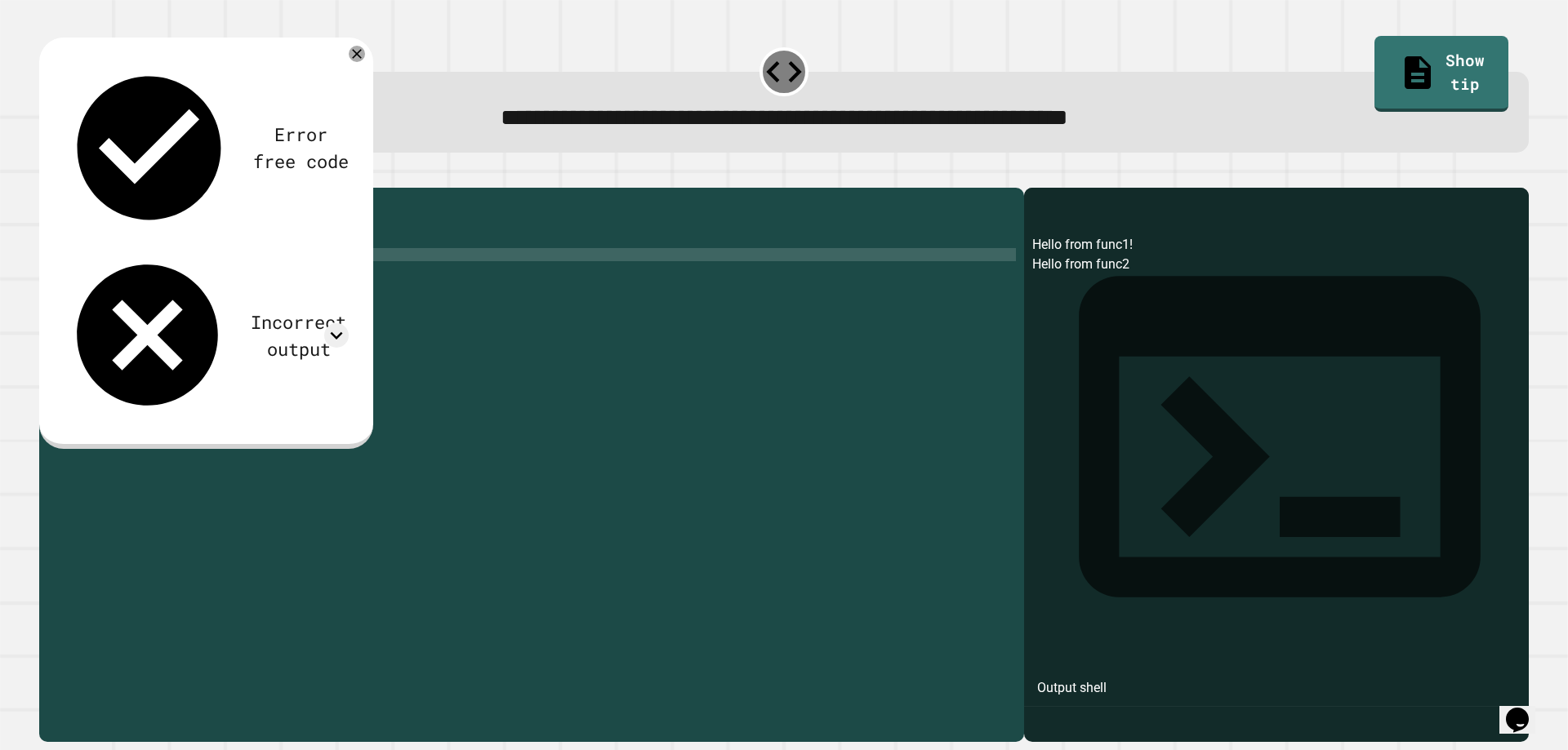
click at [186, 304] on div "def func1 ( ) : print ( "Hello from func1!" ) def func2 ( ) : print ( "Hello fr…" at bounding box center [544, 444] width 942 height 497
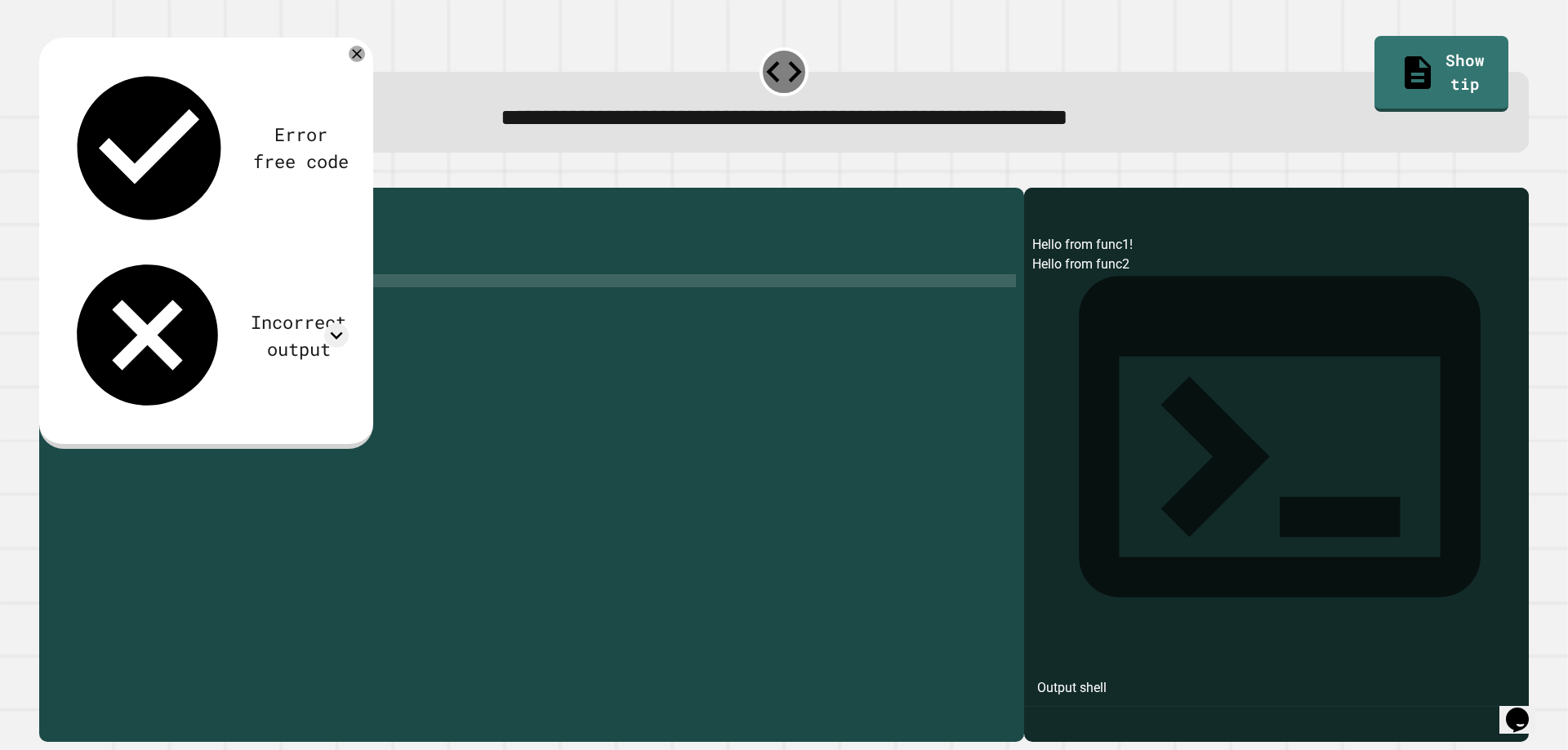
click at [265, 274] on div "def func1 ( ) : print ( "Hello from func1!" ) def func2 ( ) : print ( "Hello fr…" at bounding box center [544, 444] width 942 height 497
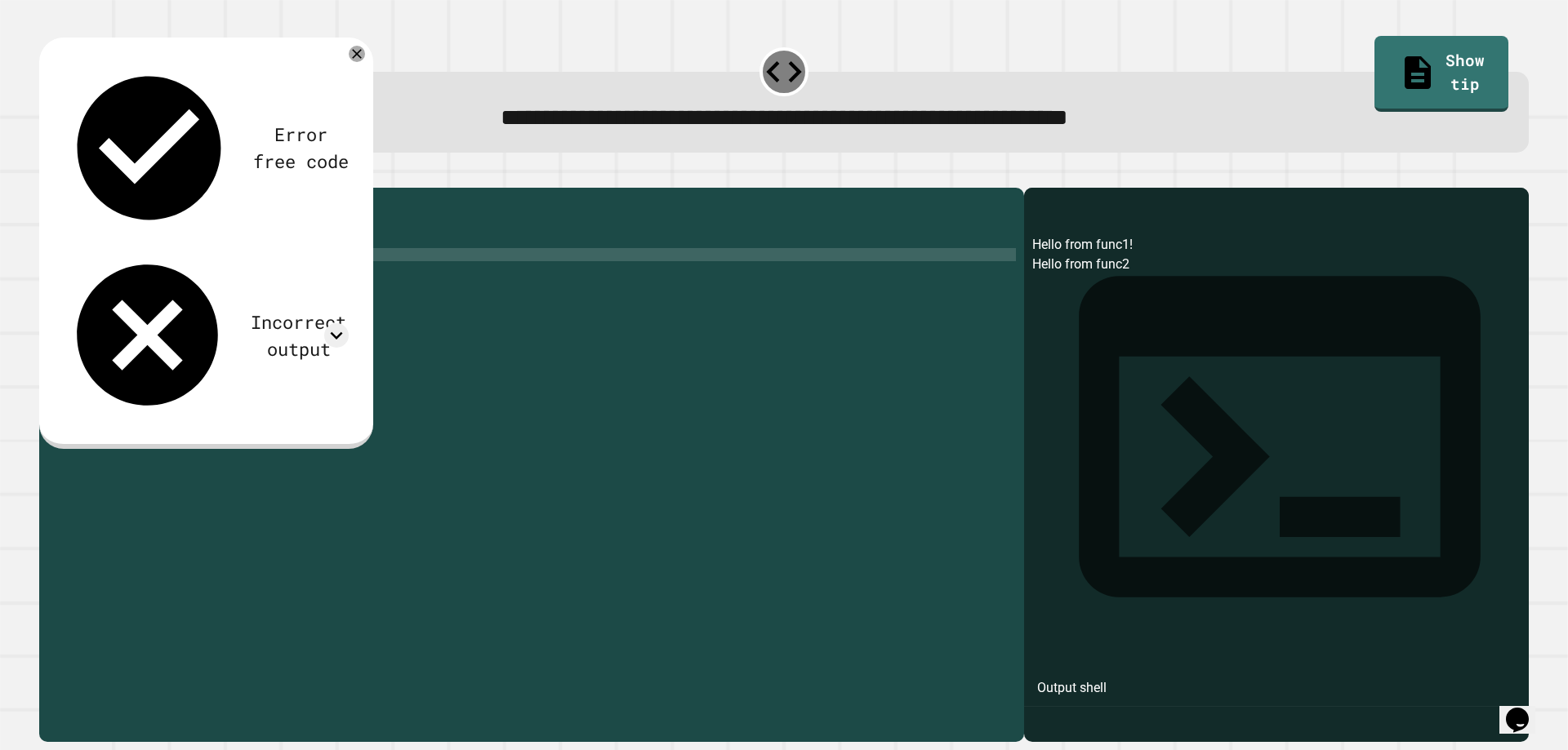
scroll to position [0, 13]
type textarea "**********"
click at [63, 184] on icon "button" at bounding box center [57, 185] width 9 height 12
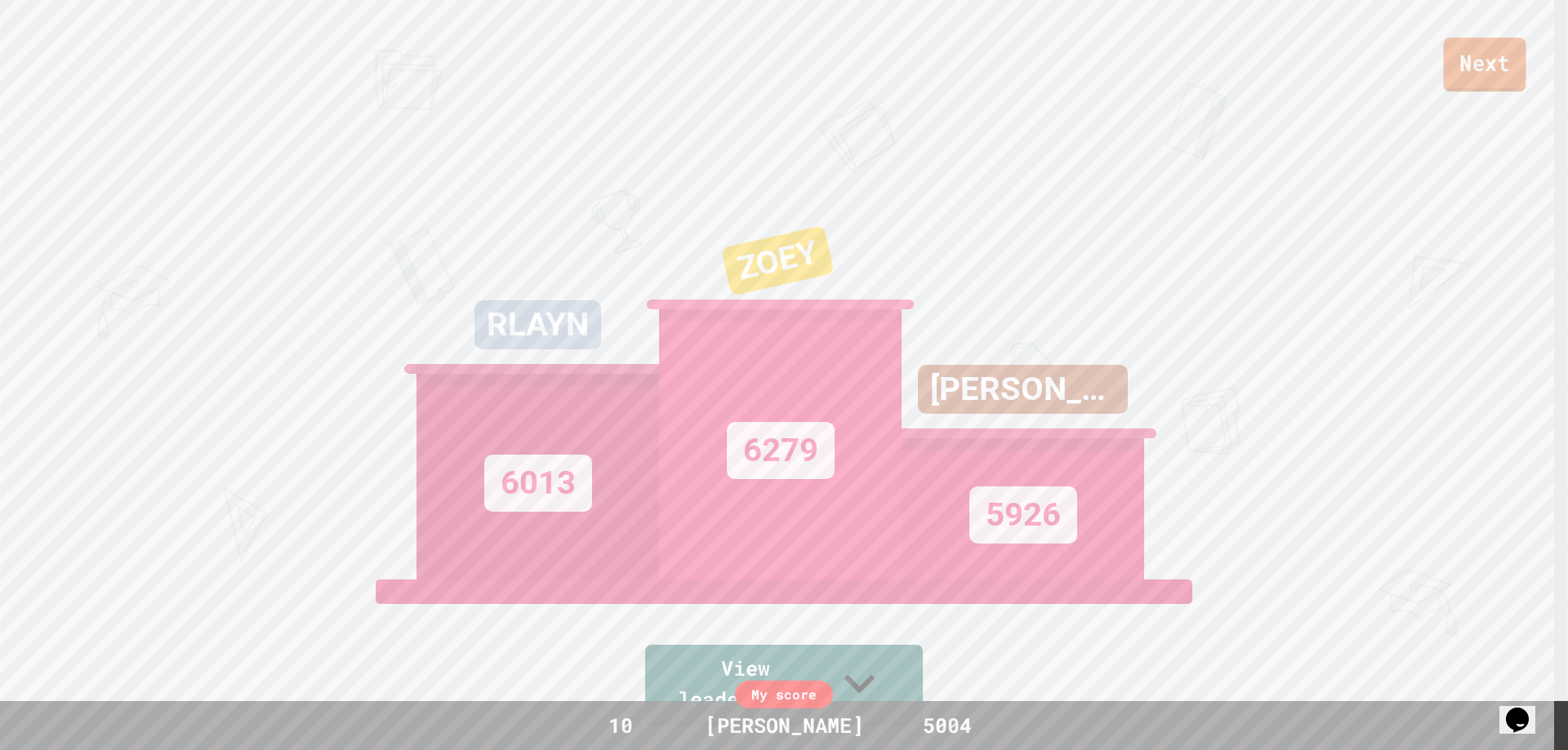
click at [1492, 63] on link "Next" at bounding box center [1485, 64] width 82 height 53
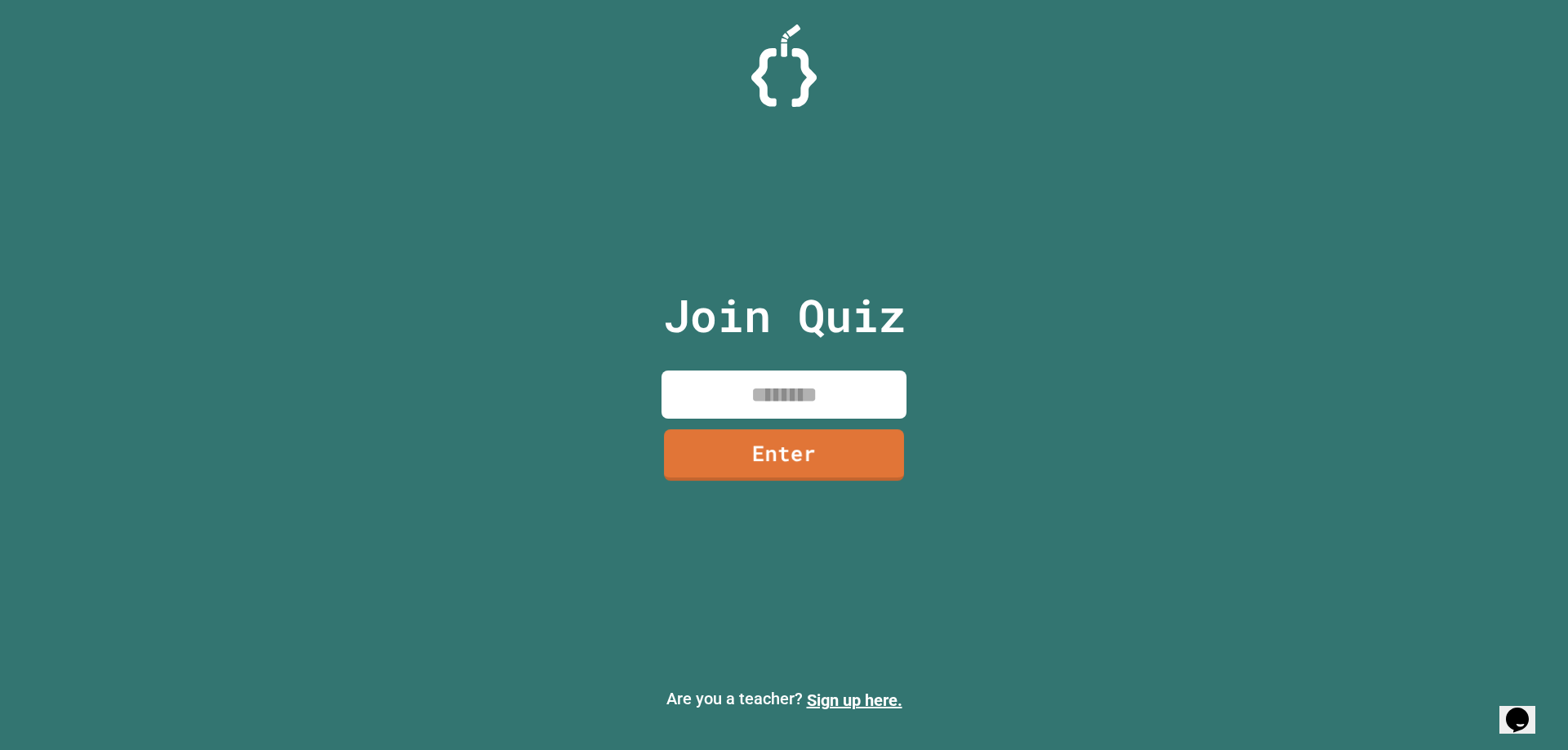
click at [810, 412] on input at bounding box center [784, 395] width 245 height 48
type input "********"
click at [821, 450] on link "Enter" at bounding box center [783, 453] width 246 height 53
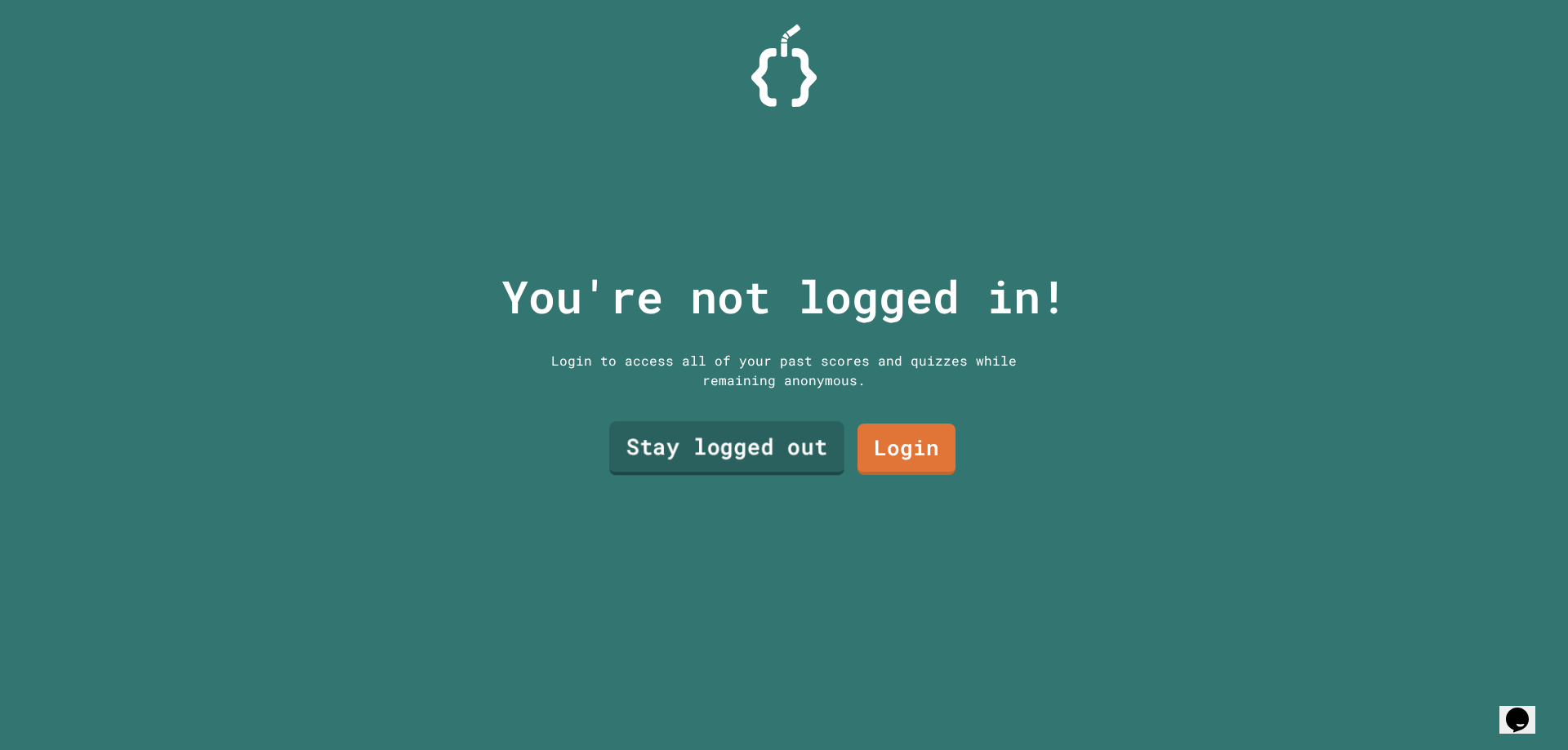
click at [751, 436] on link "Stay logged out" at bounding box center [727, 448] width 236 height 53
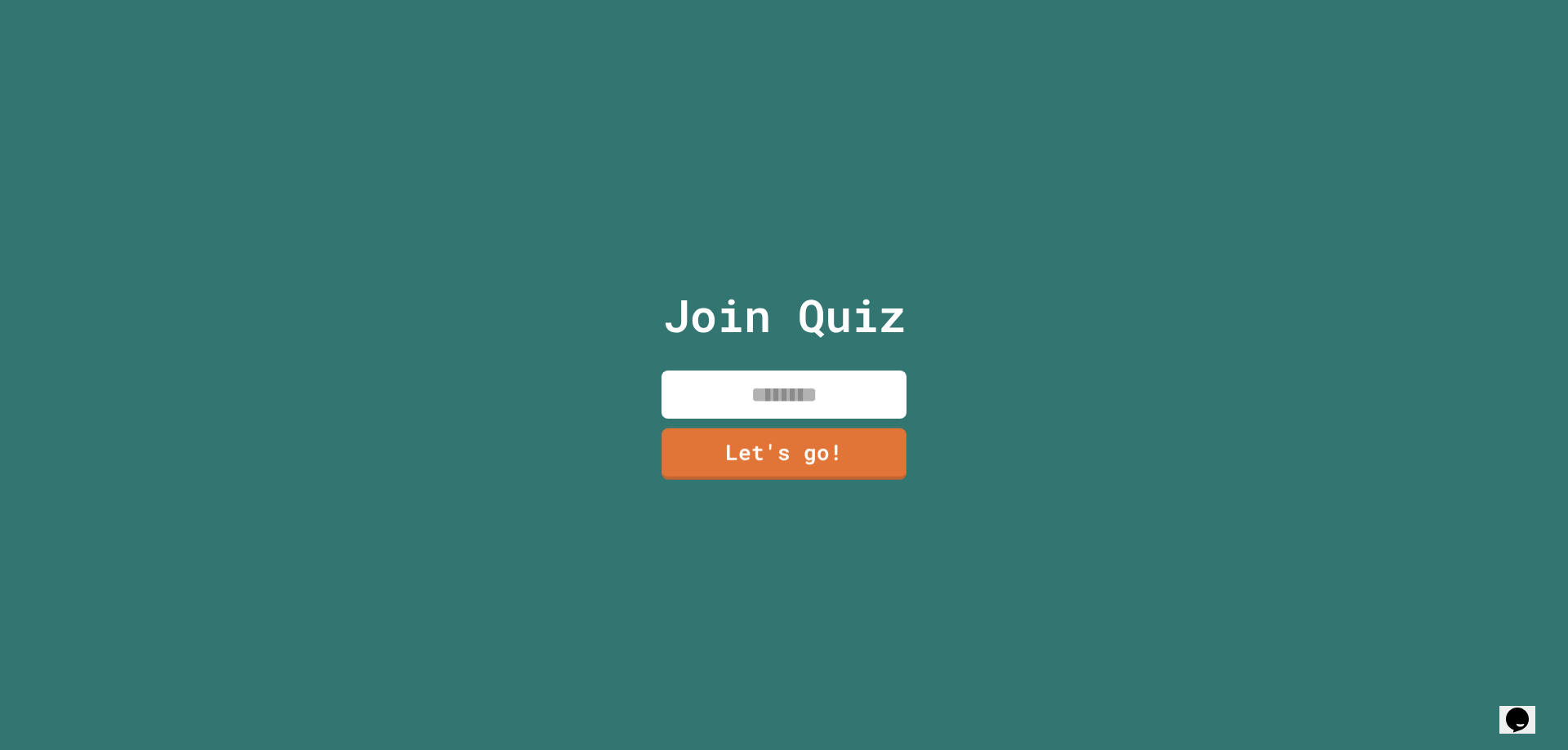
click at [781, 408] on input at bounding box center [784, 395] width 245 height 48
type input "******"
drag, startPoint x: 820, startPoint y: 385, endPoint x: 693, endPoint y: 406, distance: 128.7
click at [694, 406] on input "******" at bounding box center [784, 395] width 245 height 48
click at [695, 435] on link "Let's go!" at bounding box center [784, 452] width 244 height 52
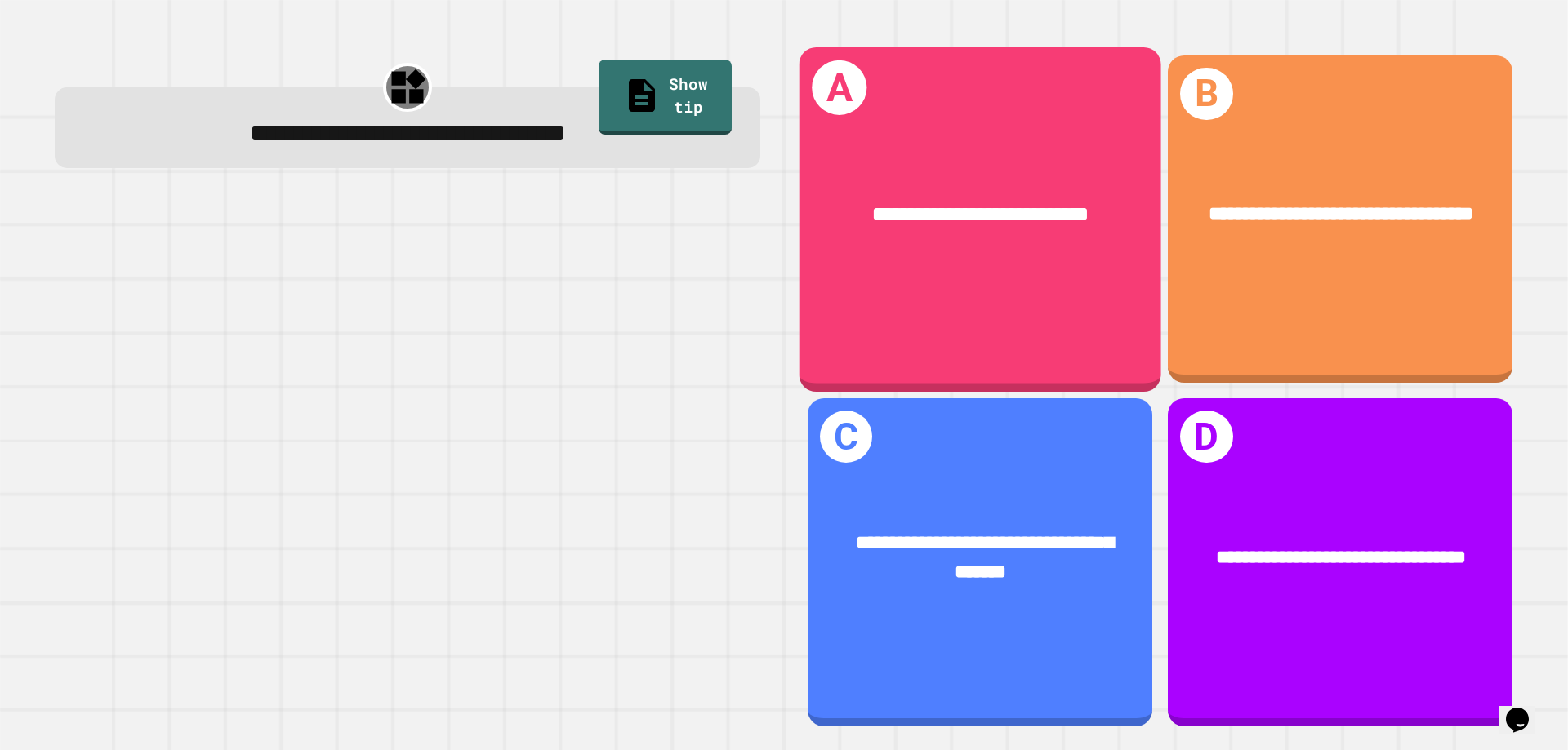
click at [858, 233] on div "**********" at bounding box center [980, 215] width 361 height 110
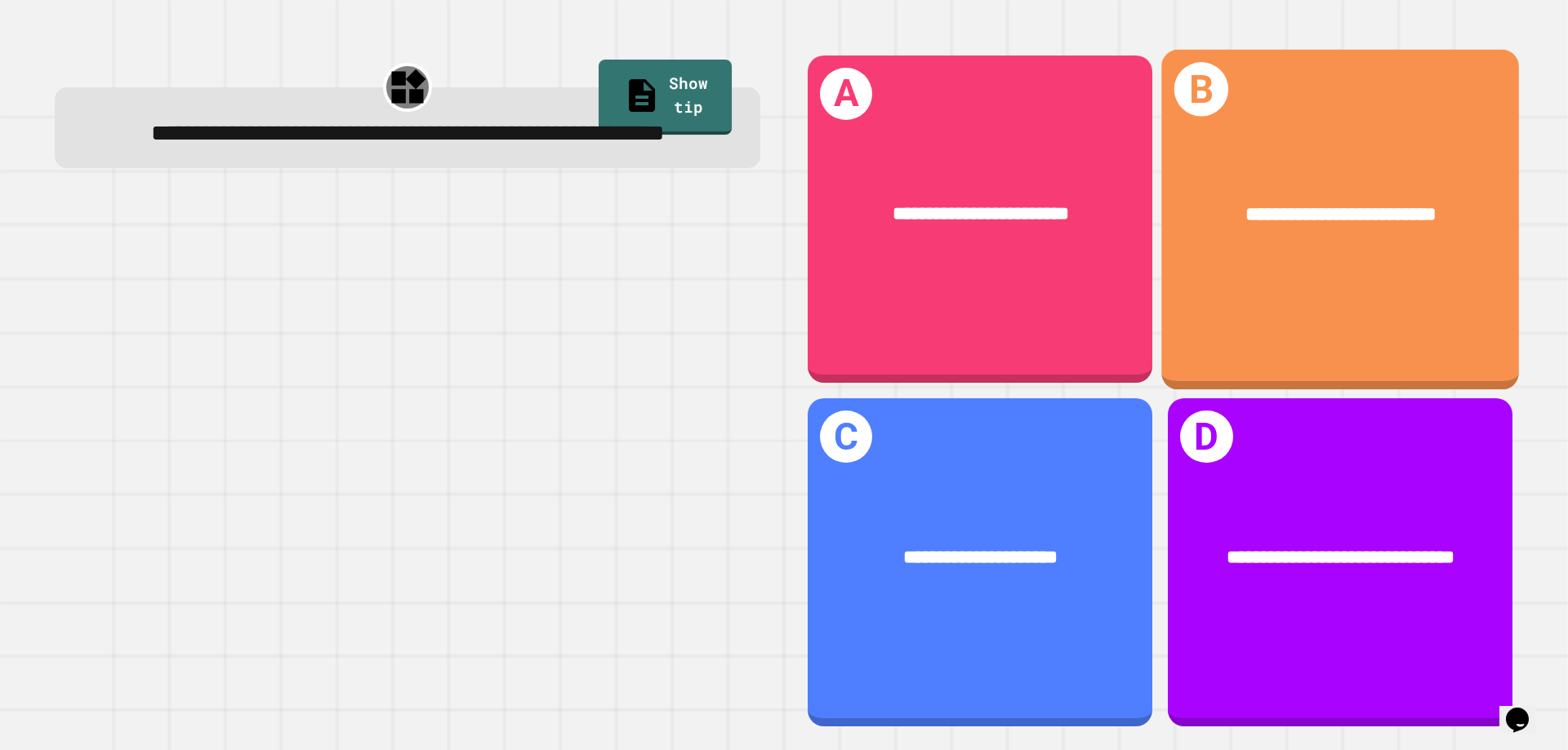
click at [1248, 307] on div "**********" at bounding box center [1340, 219] width 357 height 339
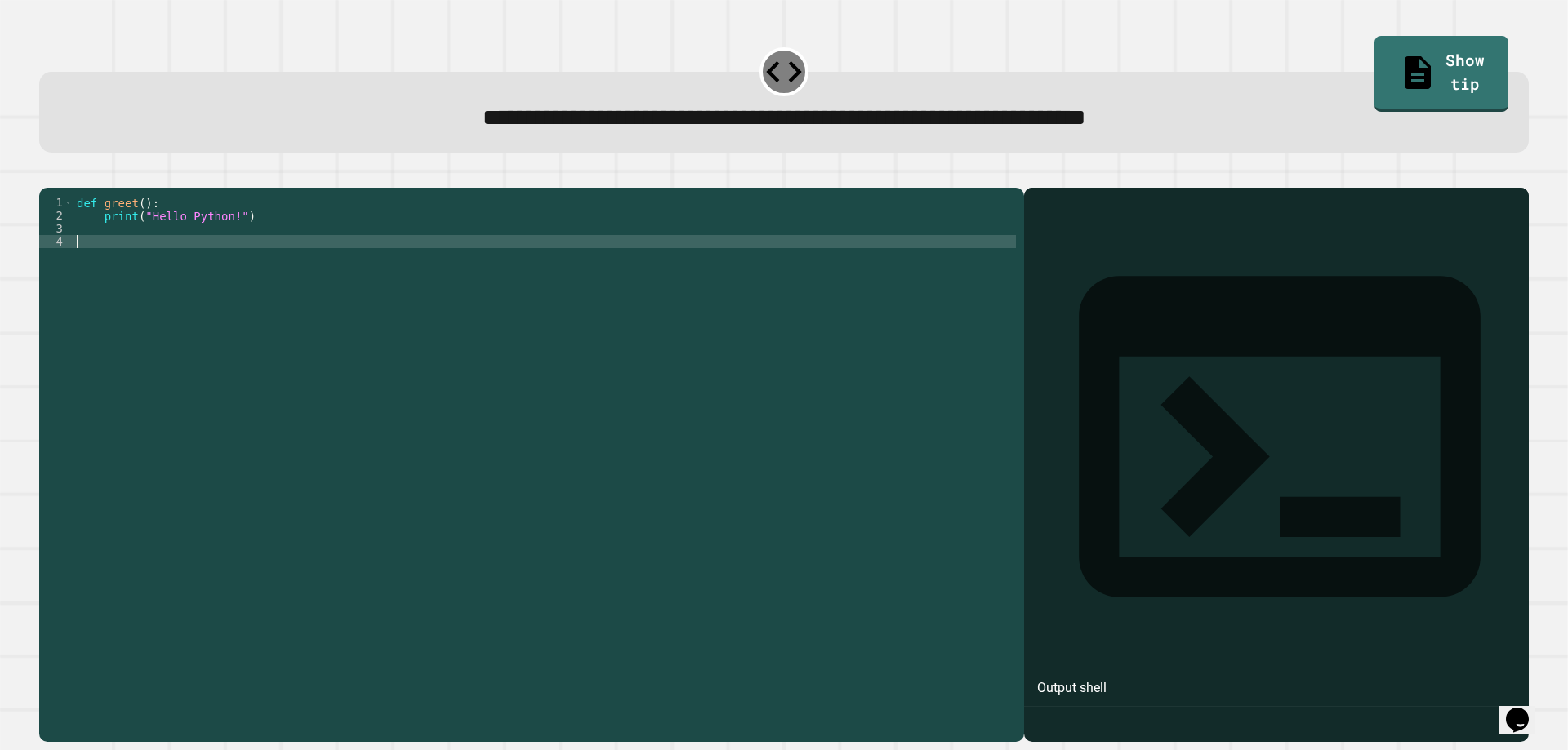
click at [113, 267] on div "def greet ( ) : print ( "Hello Python!" )" at bounding box center [544, 444] width 942 height 497
type textarea "*******"
click at [63, 188] on icon "button" at bounding box center [57, 185] width 9 height 12
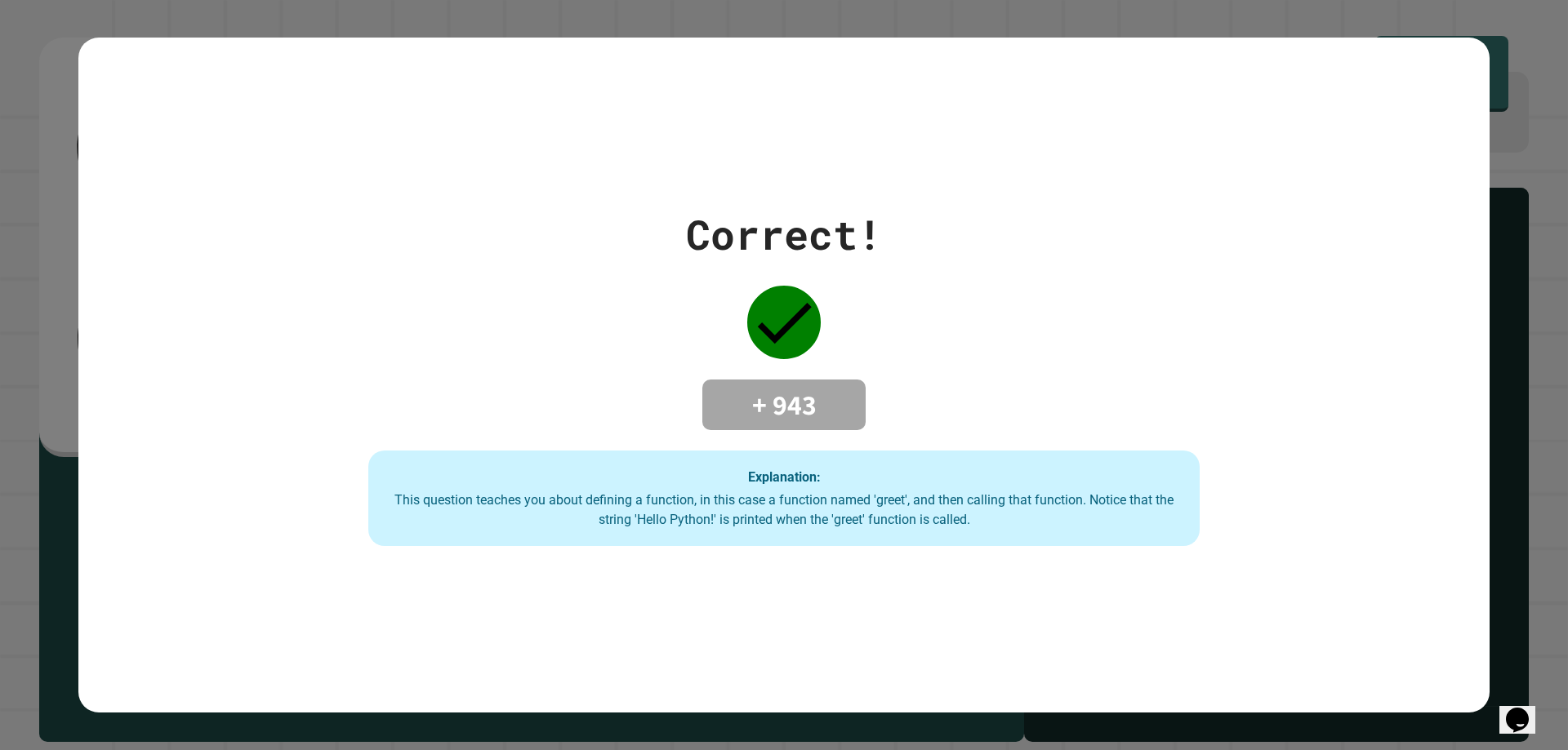
click at [78, 291] on div "Correct! + 943 Explanation: This question teaches you about defining a function…" at bounding box center [784, 375] width 1412 height 343
click at [39, 280] on div "Correct! + 943 Explanation: This question teaches you about defining a function…" at bounding box center [784, 375] width 1568 height 750
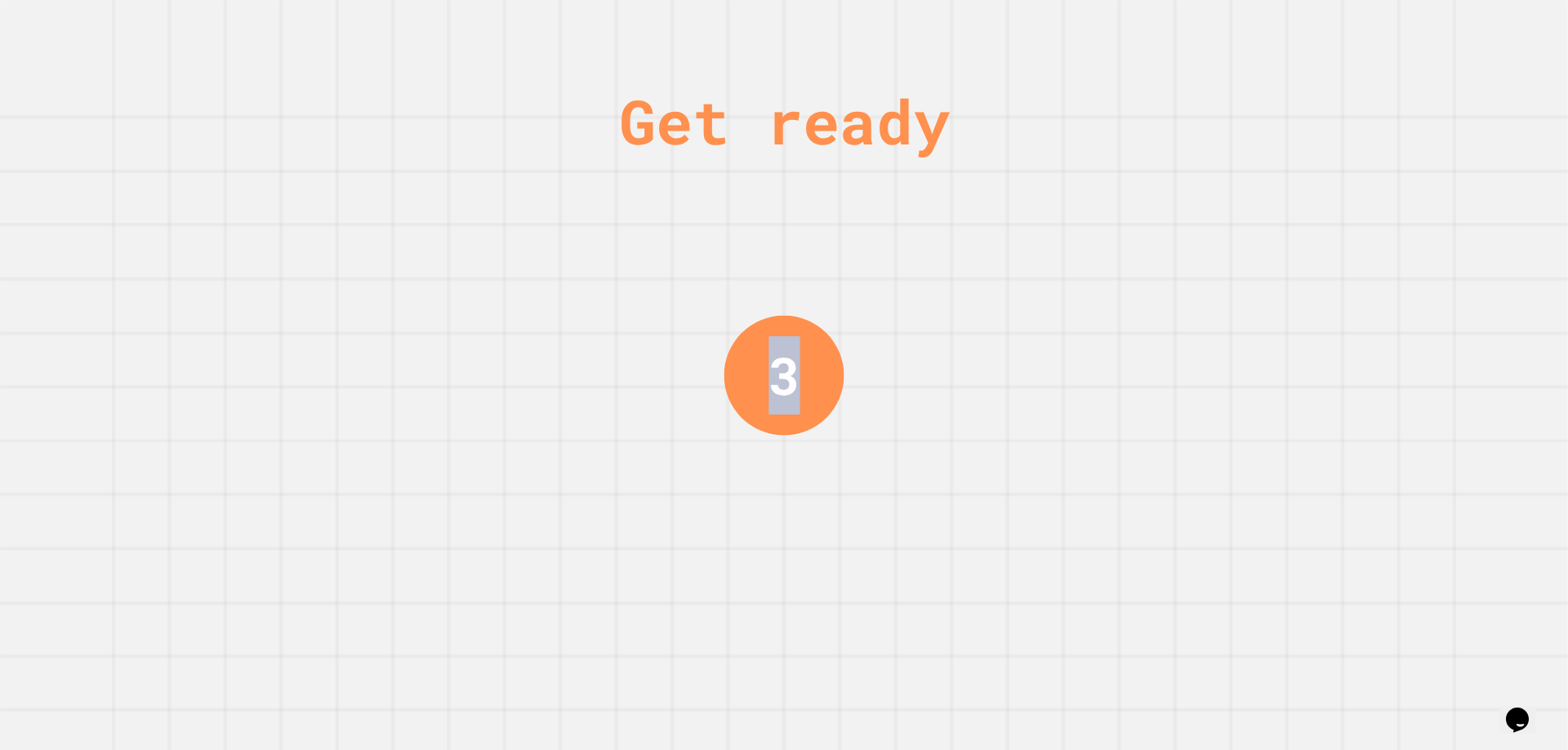
drag, startPoint x: 832, startPoint y: 351, endPoint x: 664, endPoint y: 385, distance: 171.4
click at [664, 385] on div "Get ready 3" at bounding box center [784, 375] width 1568 height 750
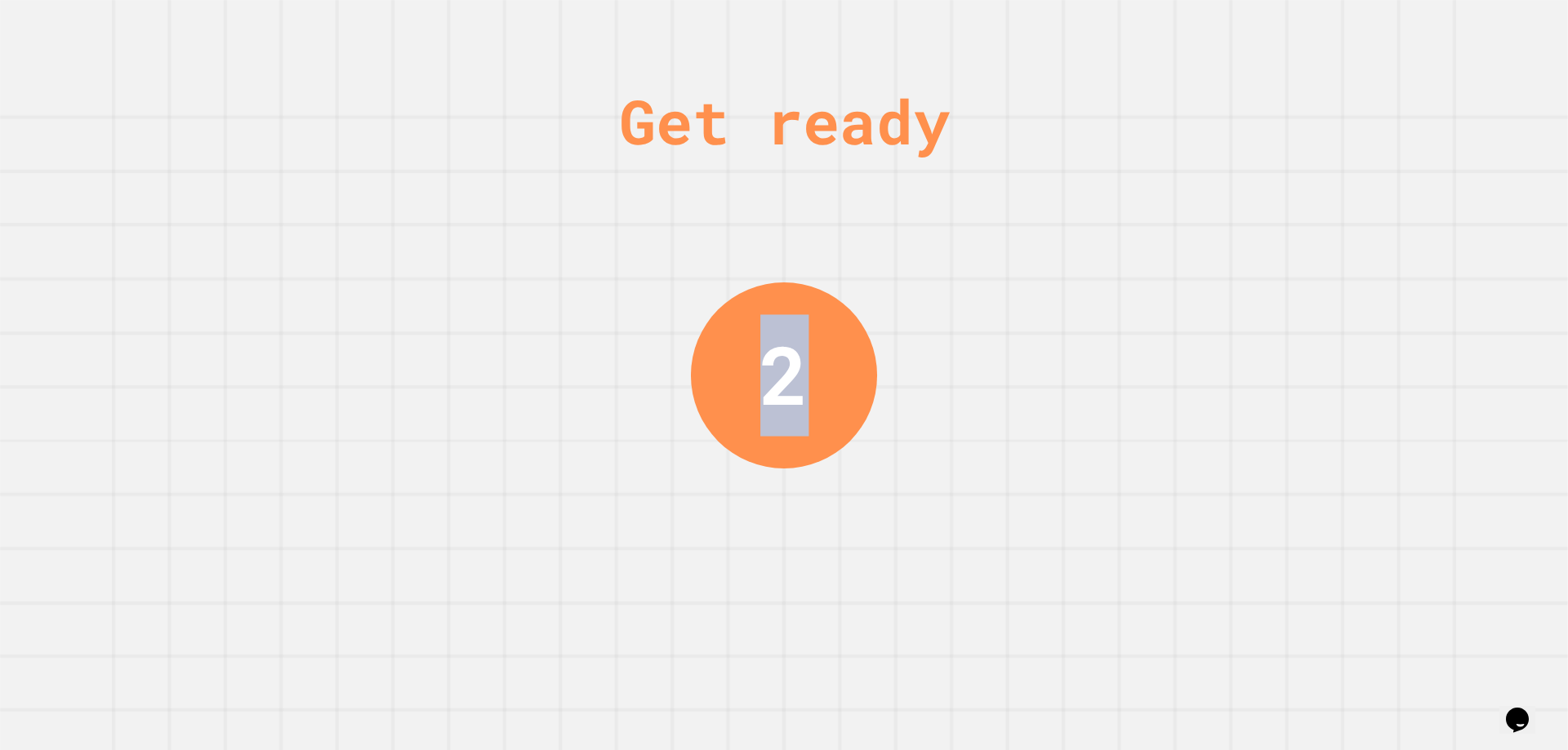
drag, startPoint x: 833, startPoint y: 376, endPoint x: 707, endPoint y: 385, distance: 126.3
click at [707, 385] on div "2" at bounding box center [784, 375] width 186 height 186
drag, startPoint x: 828, startPoint y: 362, endPoint x: 572, endPoint y: 386, distance: 257.1
click at [575, 386] on div "Get ready 1" at bounding box center [784, 375] width 1568 height 750
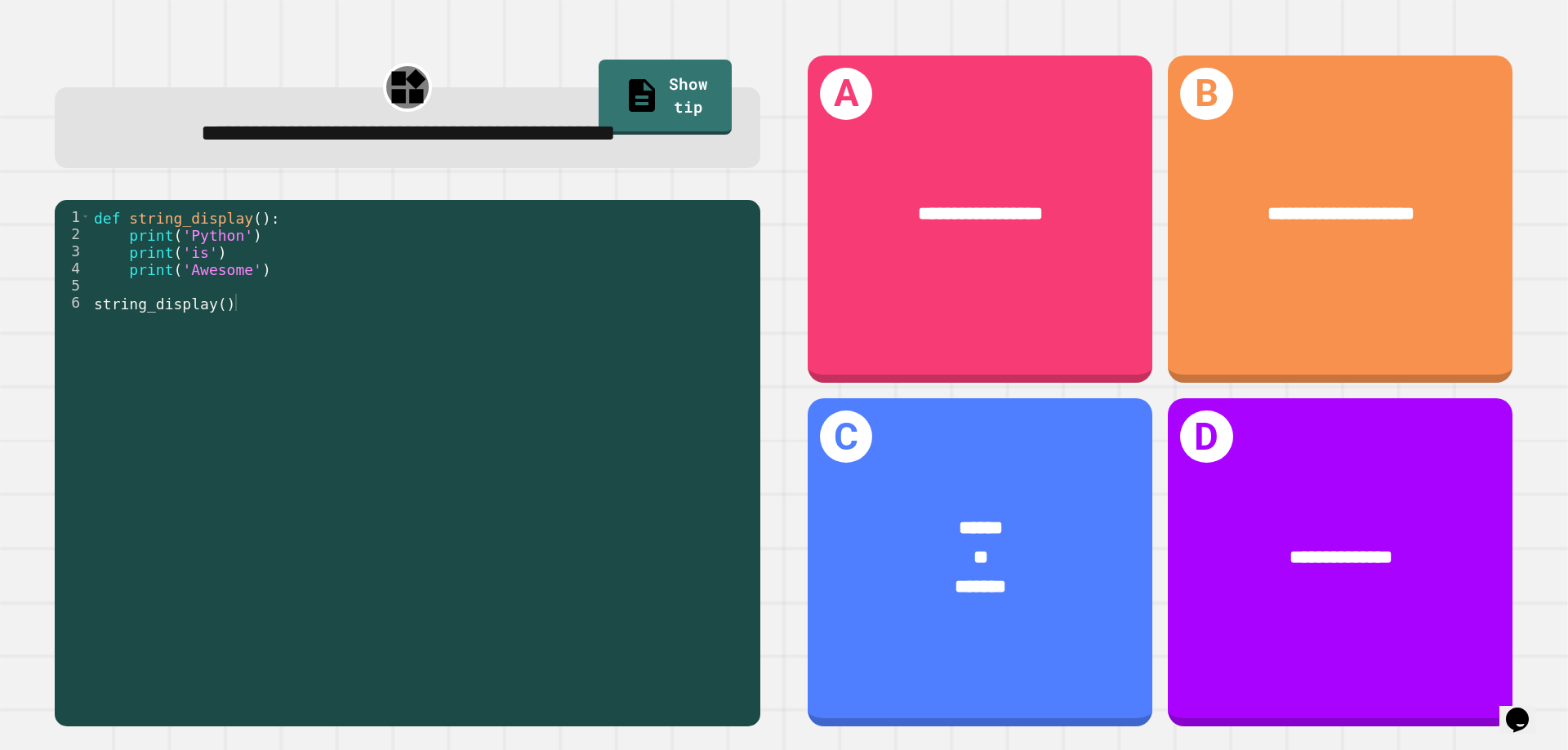
click at [530, 378] on div "def string_display ( ) : print ( 'Python' ) print ( 'is' ) print ( 'Awesome' ) …" at bounding box center [422, 439] width 661 height 463
click at [228, 364] on div "def string_display ( ) : print ( 'Python' ) print ( 'is' ) print ( 'Awesome' ) …" at bounding box center [422, 439] width 661 height 463
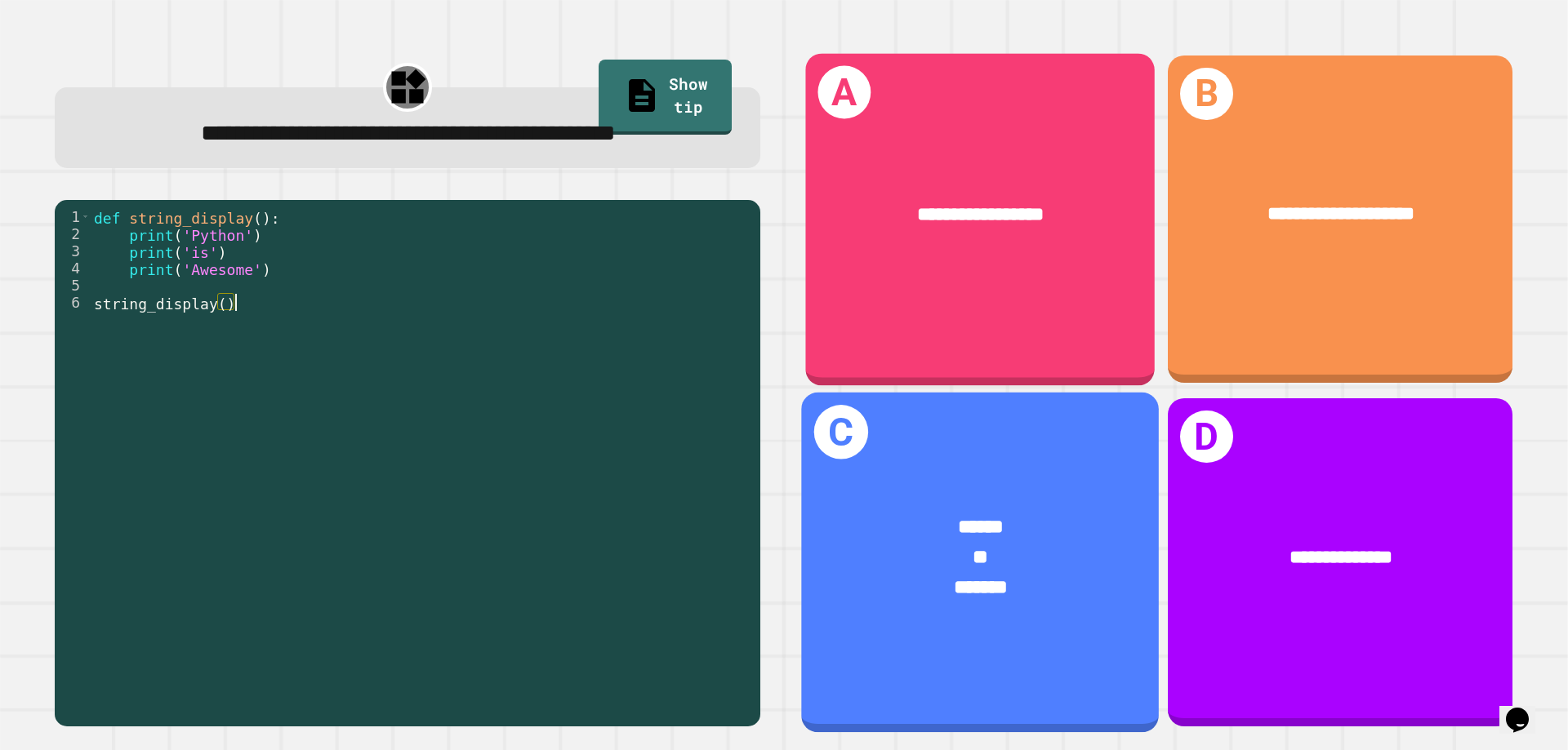
click at [955, 481] on div "****** ** *******" at bounding box center [979, 558] width 357 height 168
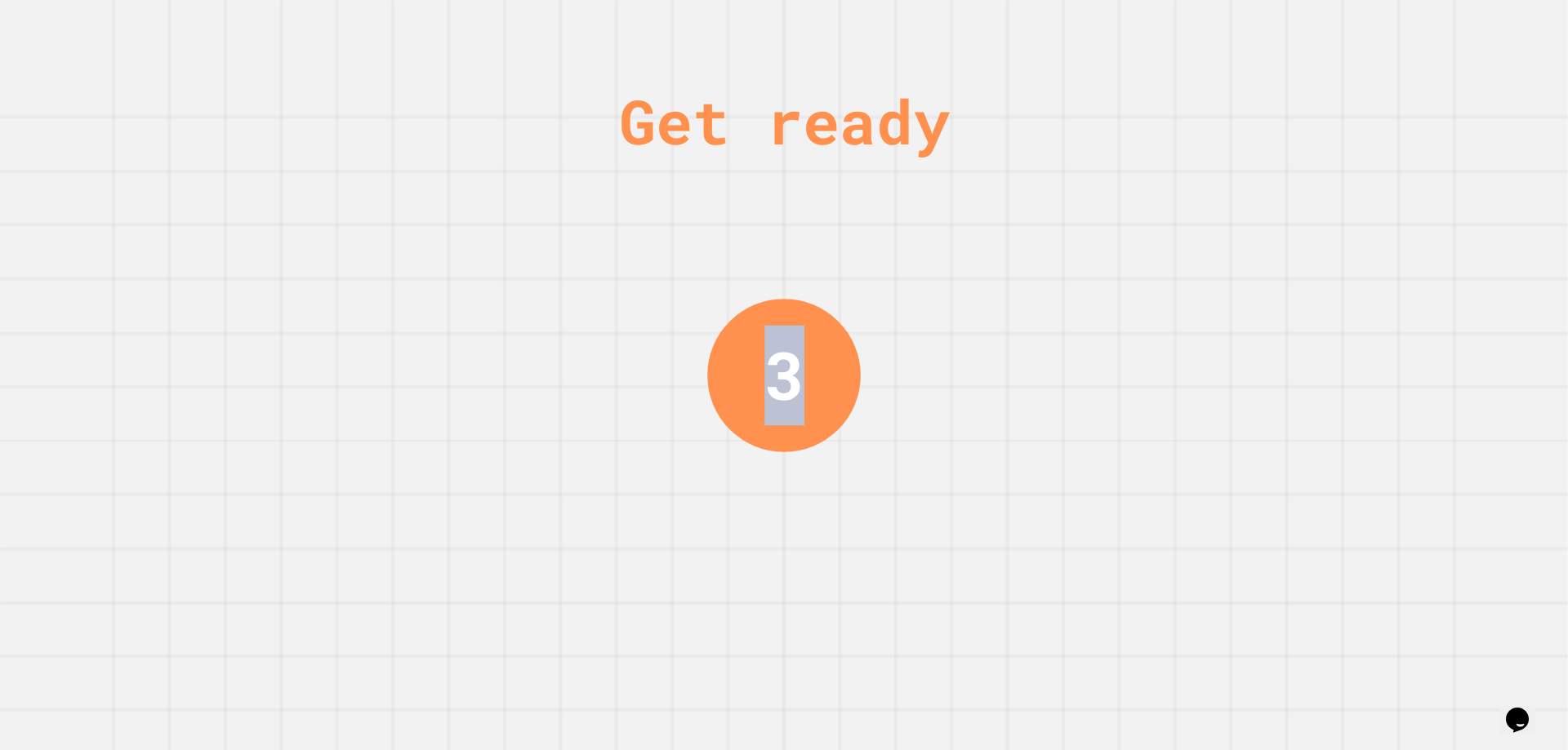
drag, startPoint x: 968, startPoint y: 356, endPoint x: 567, endPoint y: 321, distance: 402.5
click at [380, 383] on div "Get ready 3" at bounding box center [784, 375] width 1568 height 750
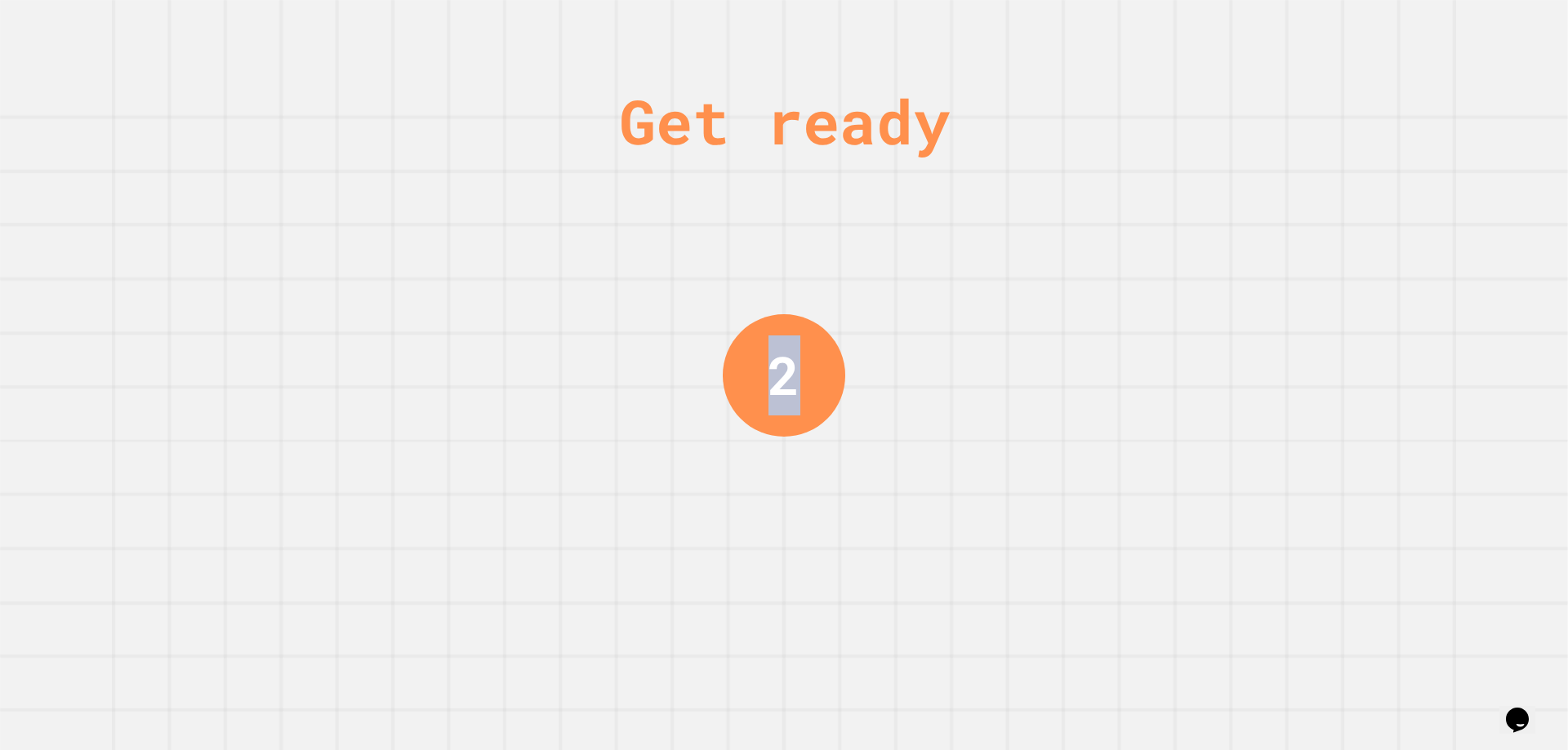
drag, startPoint x: 899, startPoint y: 327, endPoint x: 539, endPoint y: 380, distance: 363.9
click at [539, 380] on div "Get ready 2" at bounding box center [784, 375] width 1568 height 750
drag, startPoint x: 904, startPoint y: 362, endPoint x: 450, endPoint y: 390, distance: 454.9
click at [450, 390] on div "Get ready 1" at bounding box center [784, 375] width 1568 height 750
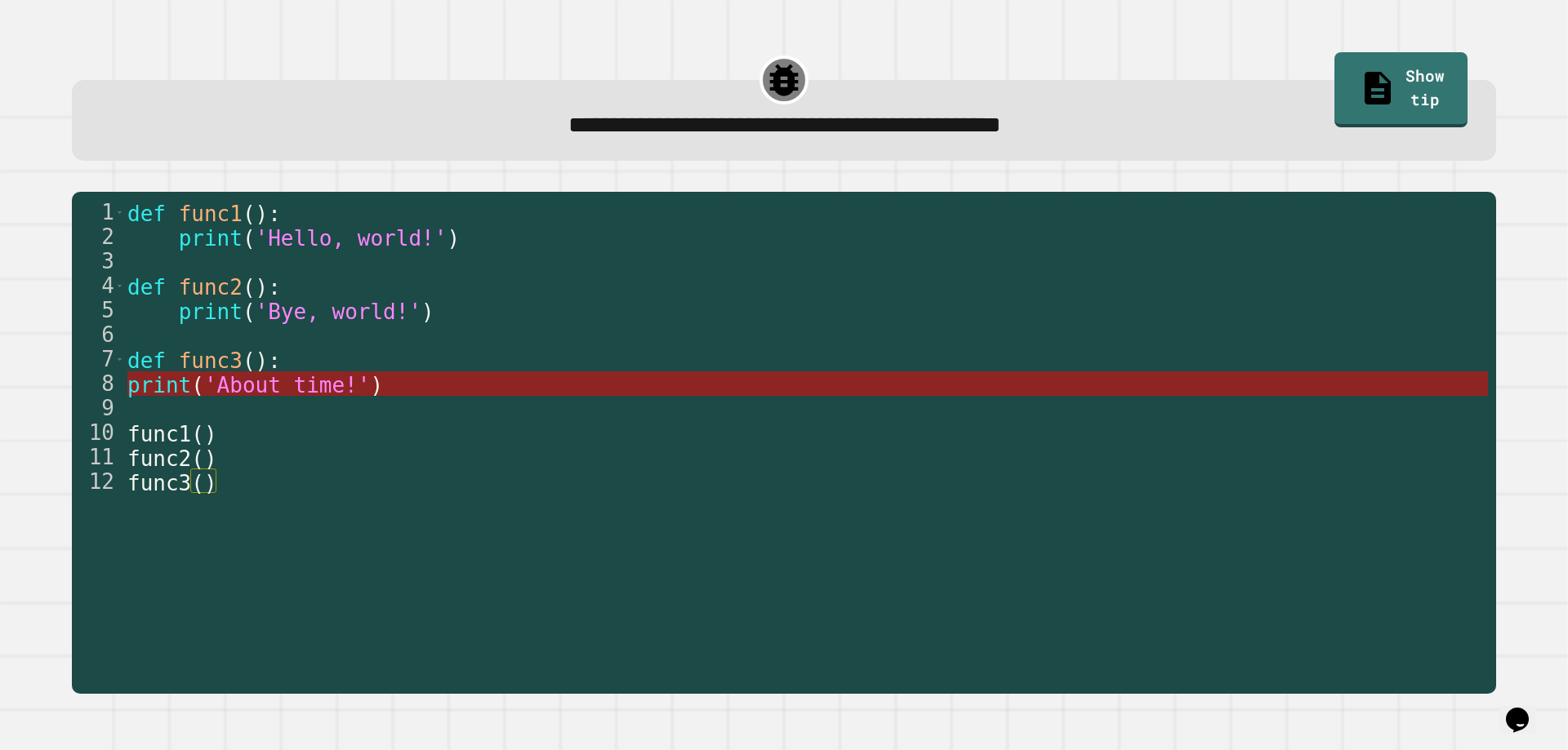
click at [343, 383] on span "'About time!'" at bounding box center [287, 385] width 166 height 25
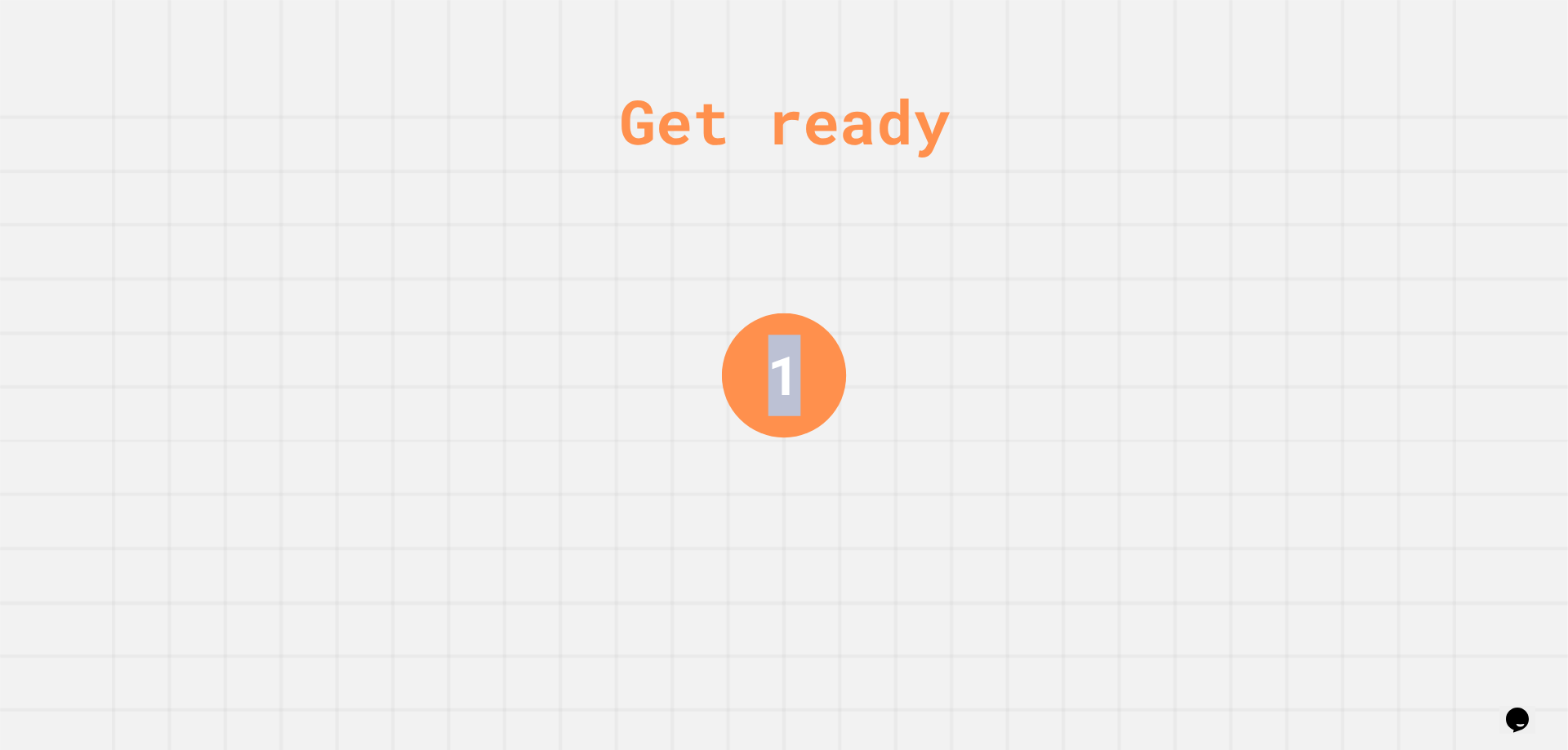
drag, startPoint x: 847, startPoint y: 410, endPoint x: 586, endPoint y: 439, distance: 262.6
click at [601, 433] on div "Get ready 1" at bounding box center [784, 375] width 1568 height 750
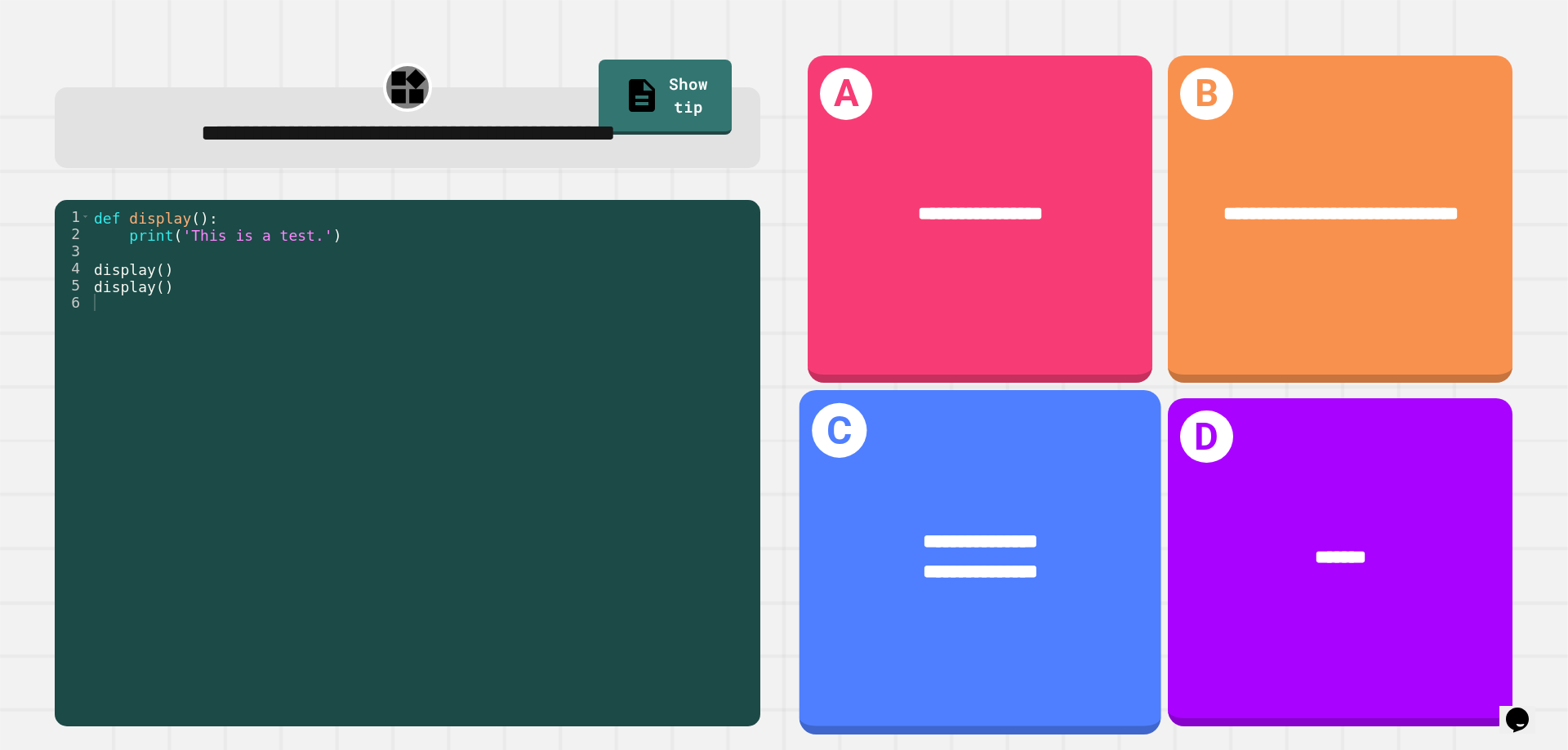
click at [1040, 527] on div "**********" at bounding box center [980, 542] width 282 height 31
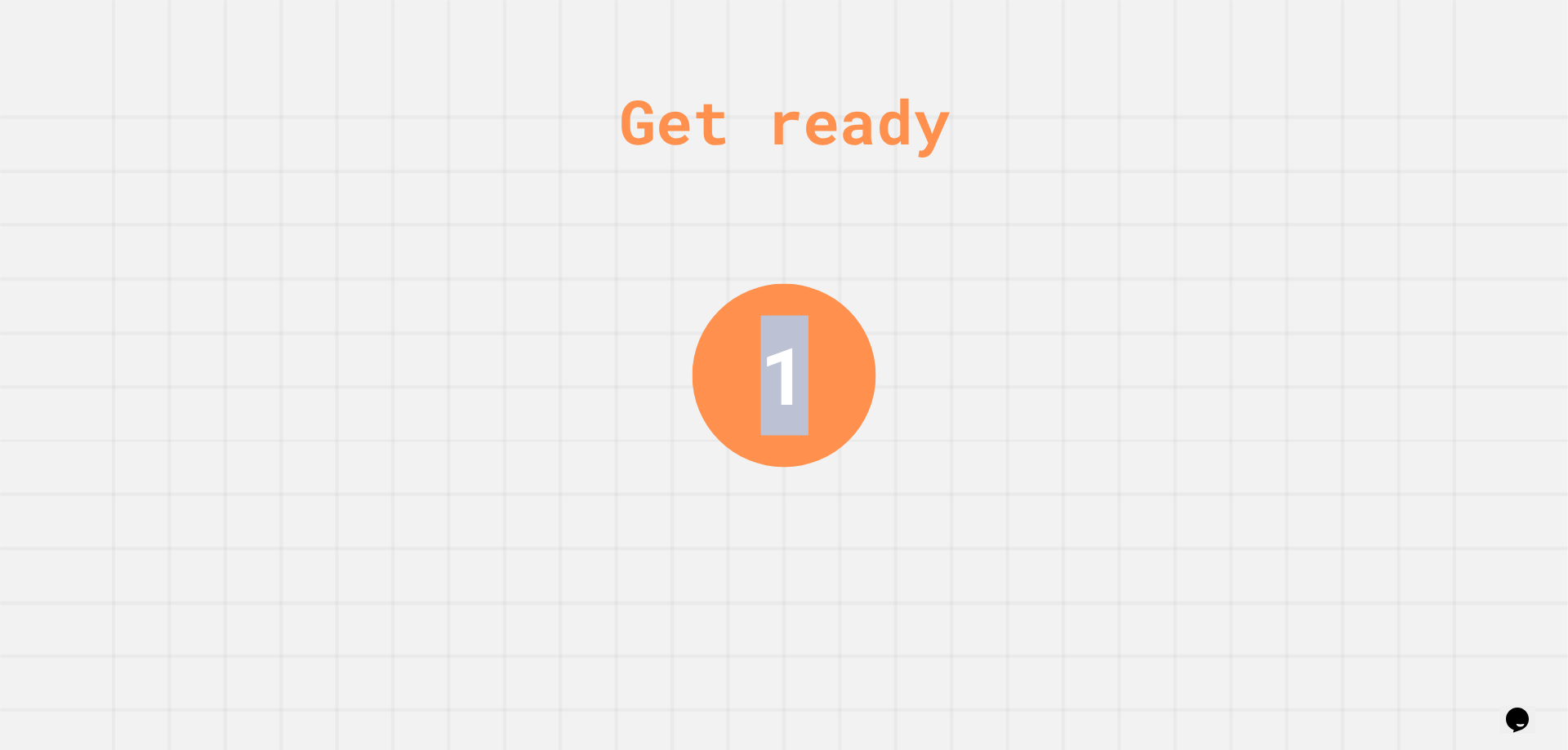
drag, startPoint x: 857, startPoint y: 322, endPoint x: 686, endPoint y: 351, distance: 173.4
click at [698, 348] on div "Get ready 1" at bounding box center [784, 375] width 1568 height 750
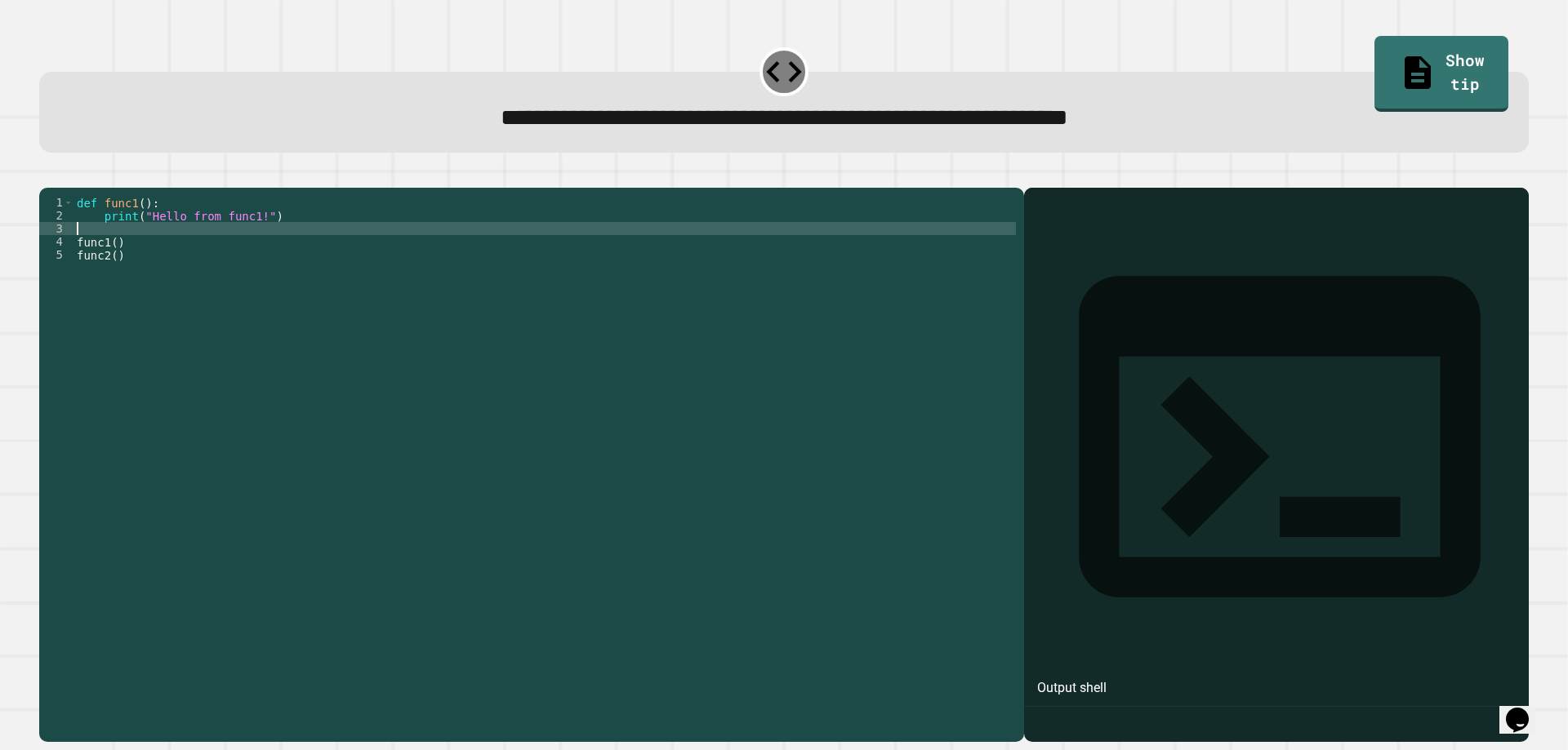
click at [166, 246] on div "def func1 ( ) : print ( "Hello from func1!" ) func1 ( ) func2 ( )" at bounding box center [544, 444] width 942 height 497
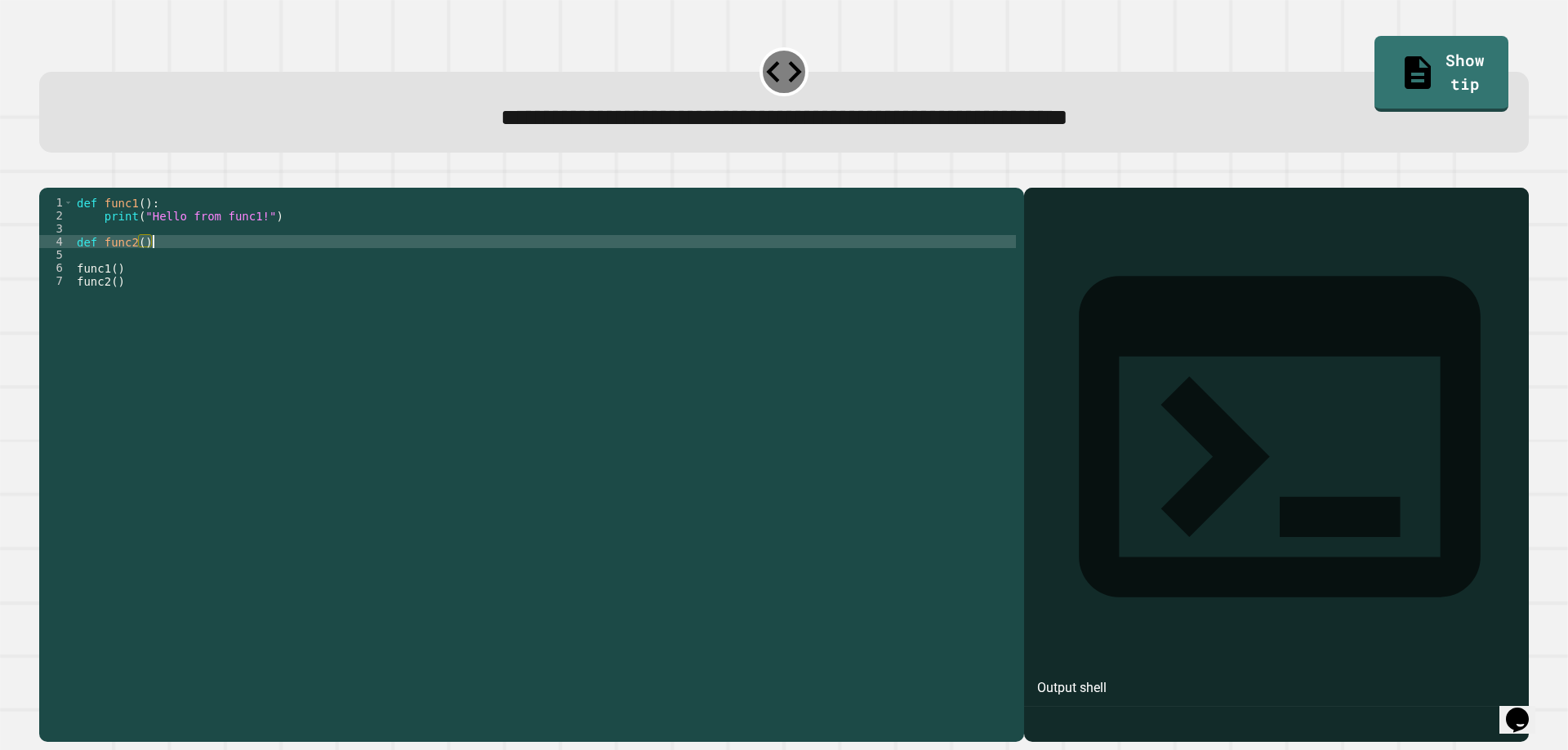
type textarea "**********"
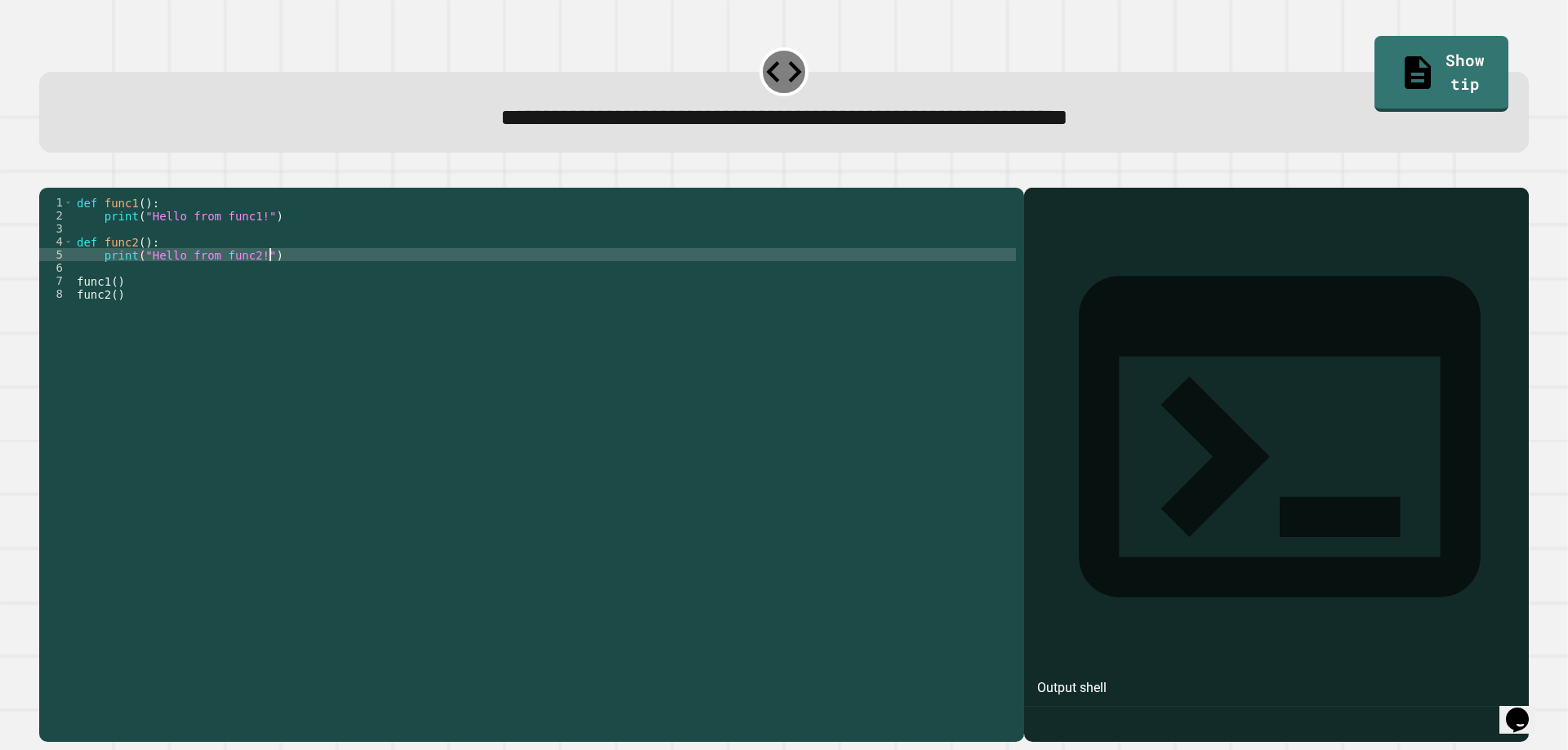
scroll to position [0, 13]
type textarea "**********"
drag, startPoint x: 40, startPoint y: 184, endPoint x: 50, endPoint y: 186, distance: 10.2
click at [41, 184] on div at bounding box center [784, 178] width 1490 height 20
click at [48, 175] on button "button" at bounding box center [48, 175] width 0 height 0
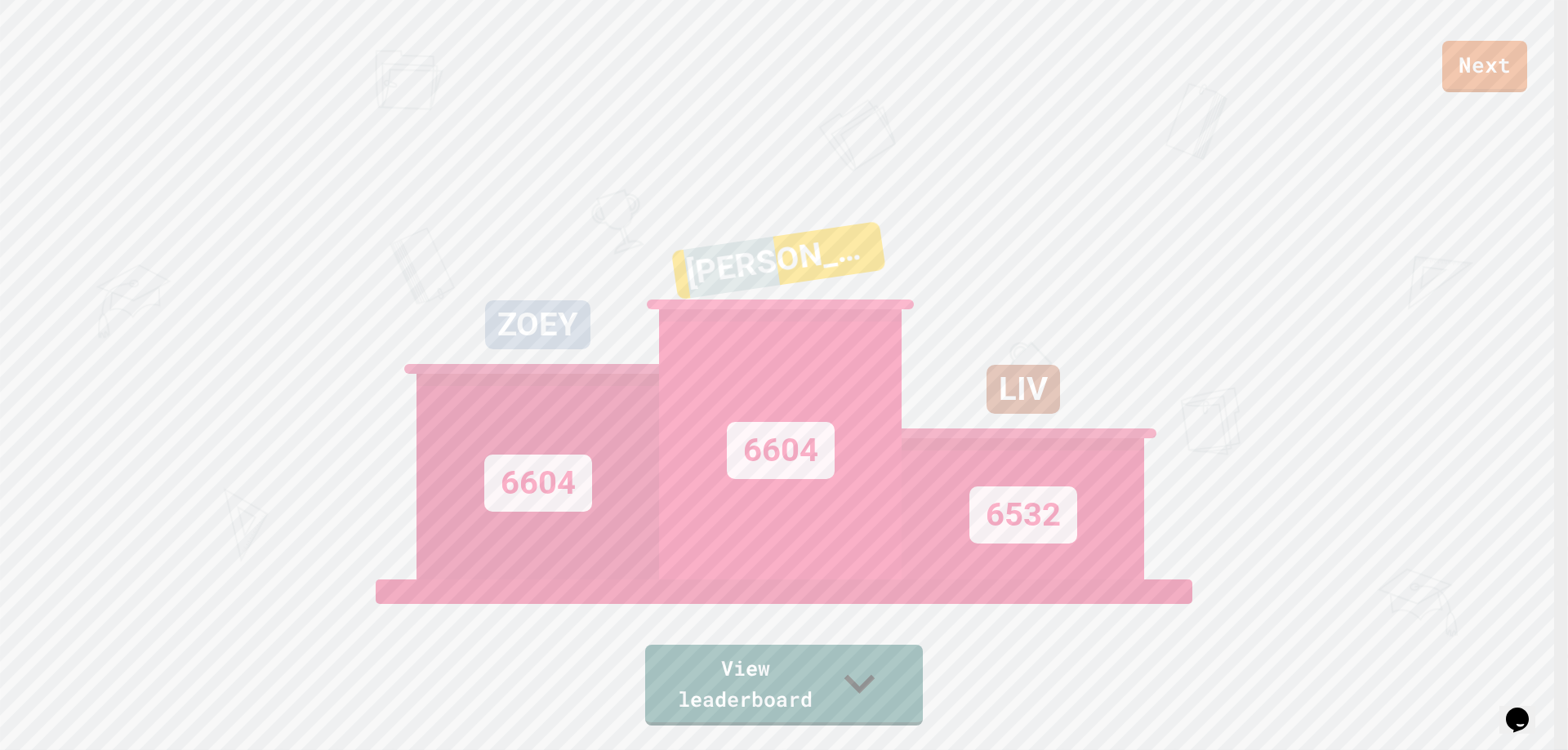
drag, startPoint x: 820, startPoint y: 284, endPoint x: 657, endPoint y: 276, distance: 163.2
click at [659, 277] on div "[PERSON_NAME] 6604" at bounding box center [780, 375] width 243 height 409
drag, startPoint x: 669, startPoint y: 263, endPoint x: 867, endPoint y: 278, distance: 198.6
click at [867, 278] on div "[PERSON_NAME]" at bounding box center [781, 272] width 253 height 128
